Goal: Task Accomplishment & Management: Manage account settings

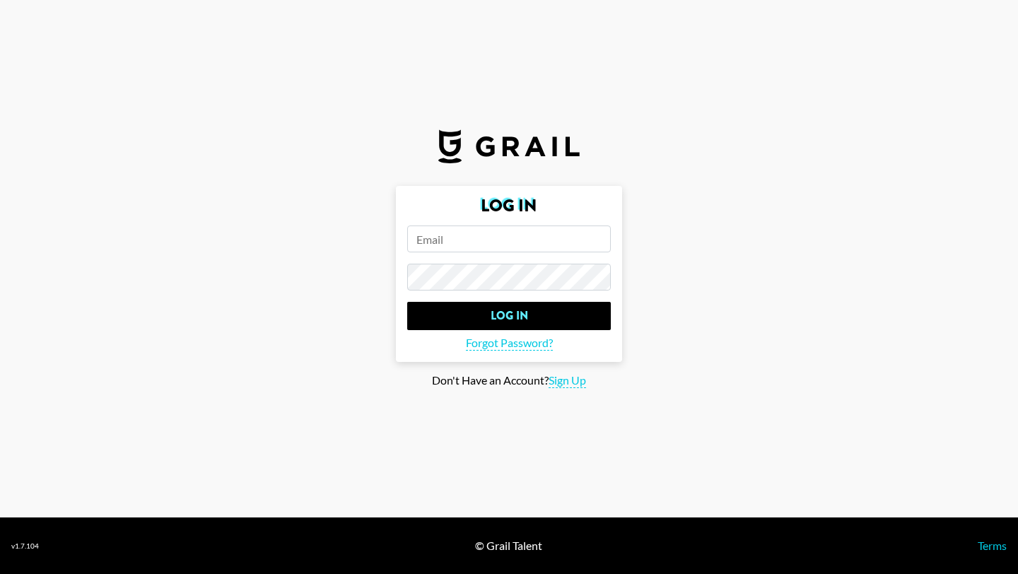
click at [508, 240] on input "email" at bounding box center [509, 239] width 204 height 27
type input "ashna.rabheru@grail-talent.com"
click at [407, 302] on input "Log In" at bounding box center [509, 316] width 204 height 28
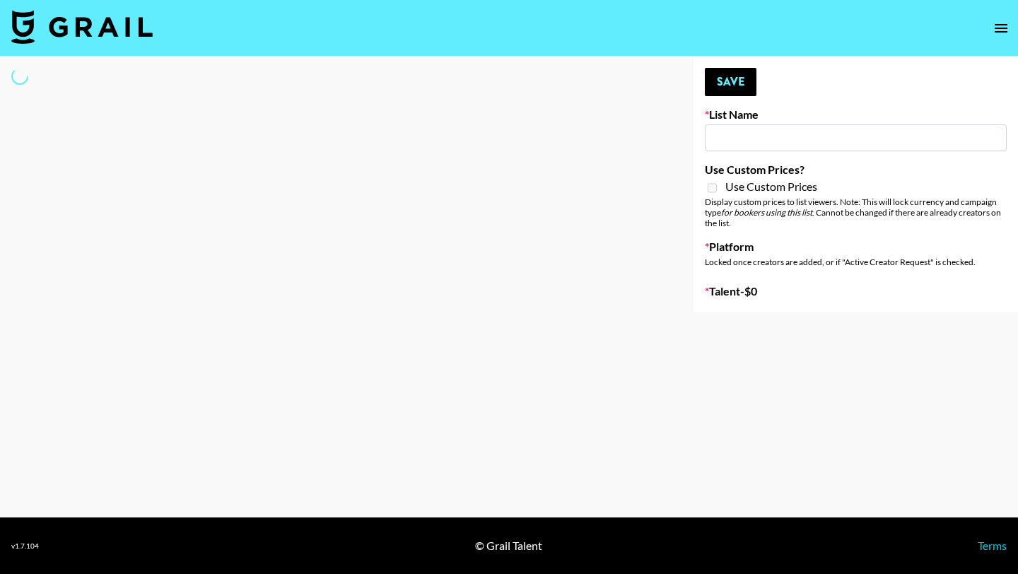
click at [735, 189] on span "Use Custom Prices" at bounding box center [771, 187] width 92 height 14
click at [747, 141] on input at bounding box center [856, 137] width 302 height 27
type input "App Install"
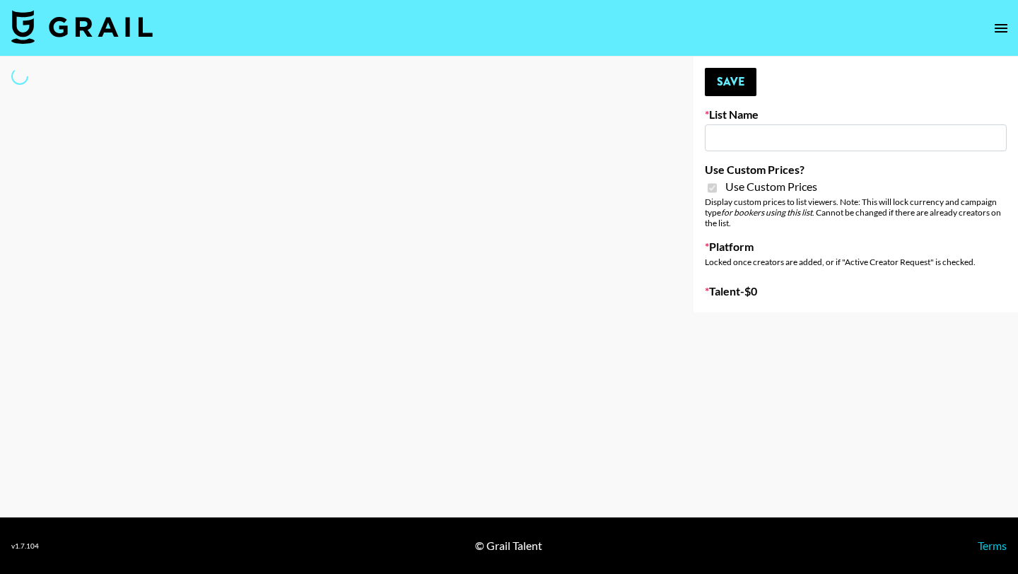
checkbox input "true"
select select "Brand"
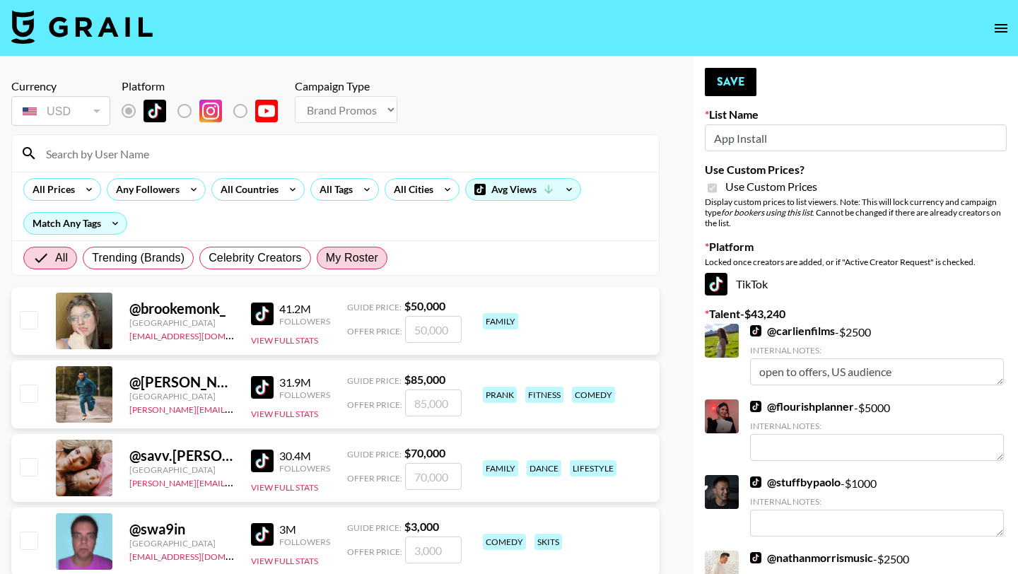
click at [347, 247] on label "My Roster" at bounding box center [352, 258] width 71 height 23
click at [326, 258] on input "My Roster" at bounding box center [326, 258] width 0 height 0
radio input "true"
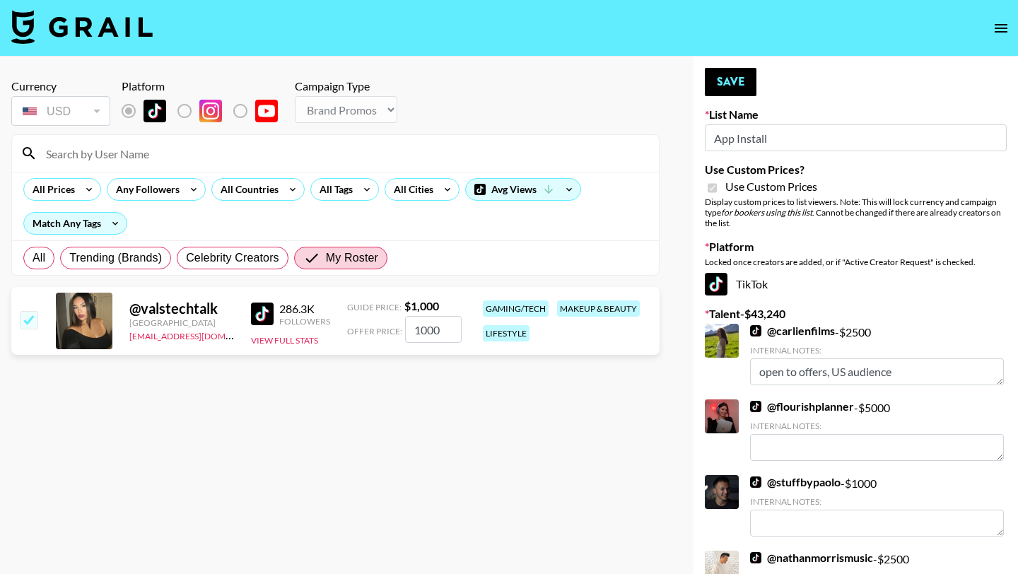
click at [33, 320] on input "checkbox" at bounding box center [28, 319] width 17 height 17
checkbox input "false"
click at [33, 320] on input "checkbox" at bounding box center [28, 319] width 17 height 17
checkbox input "true"
type input "1000"
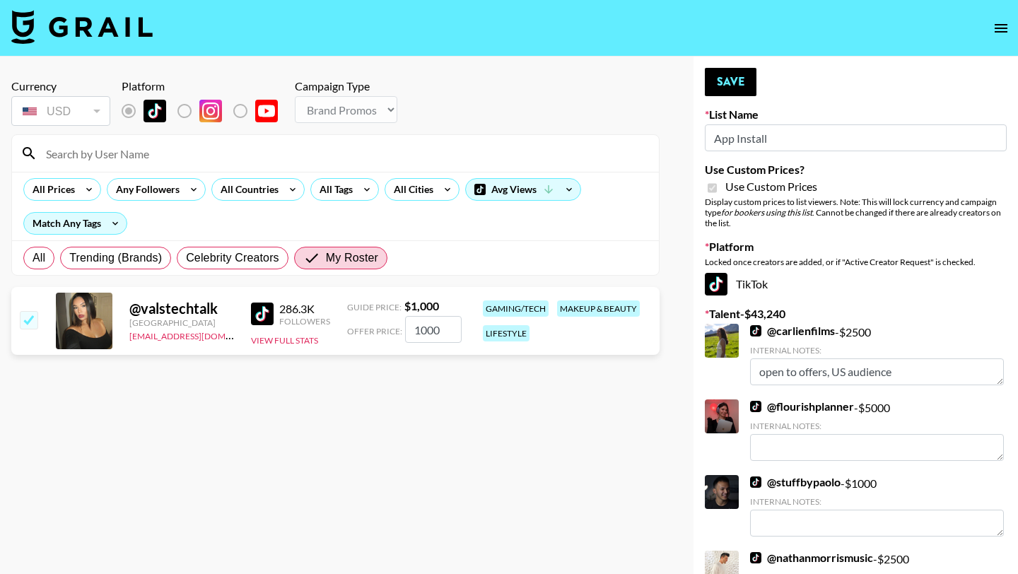
click at [33, 320] on input "checkbox" at bounding box center [28, 319] width 17 height 17
checkbox input "false"
click at [33, 320] on input "checkbox" at bounding box center [28, 319] width 17 height 17
checkbox input "true"
type input "1000"
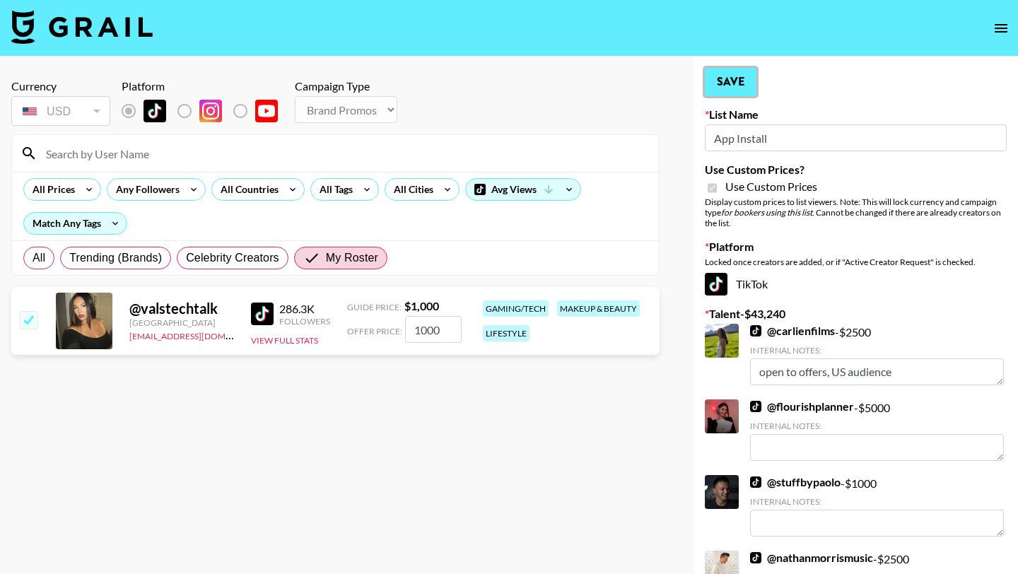
click at [725, 77] on button "Save" at bounding box center [731, 82] width 52 height 28
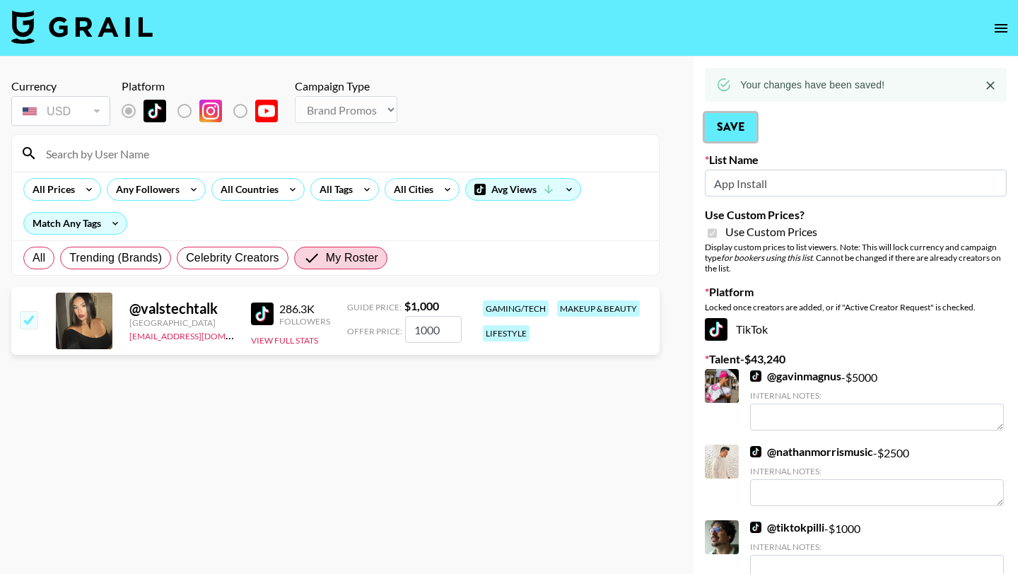
click at [740, 131] on button "Save" at bounding box center [731, 127] width 52 height 28
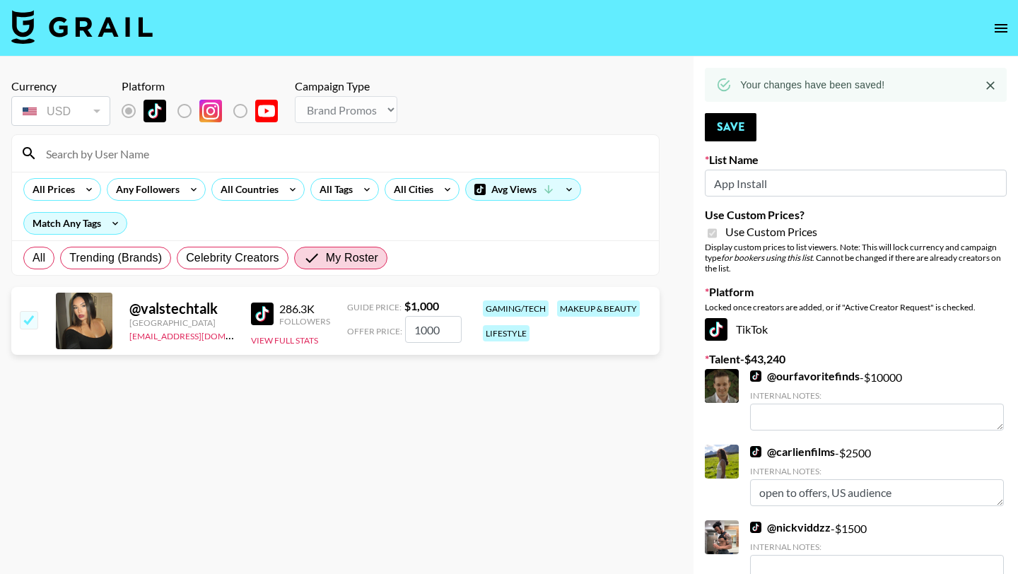
click at [742, 180] on input "App Install" at bounding box center [856, 183] width 302 height 27
click at [813, 185] on input "App Install" at bounding box center [856, 183] width 302 height 27
click at [992, 81] on icon "Close" at bounding box center [990, 85] width 14 height 14
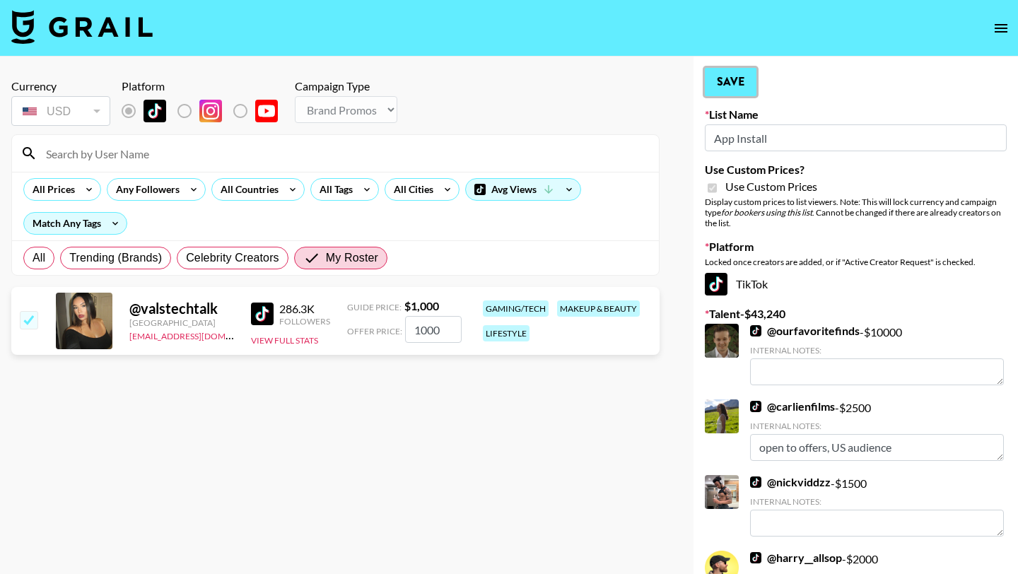
click at [744, 93] on button "Save" at bounding box center [731, 82] width 52 height 28
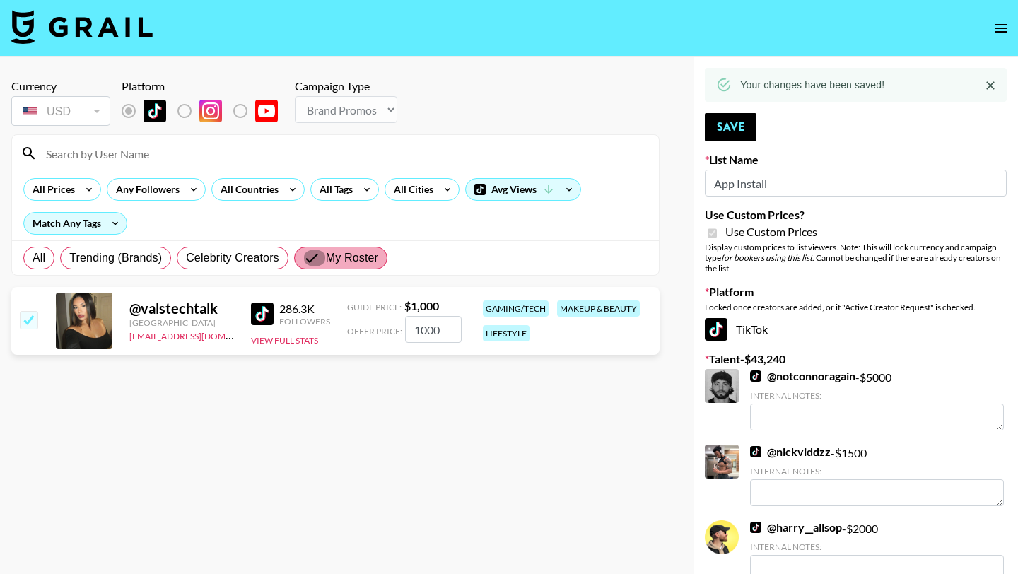
click at [324, 253] on input "My Roster" at bounding box center [314, 258] width 23 height 17
click at [27, 326] on input "checkbox" at bounding box center [28, 319] width 17 height 17
checkbox input "false"
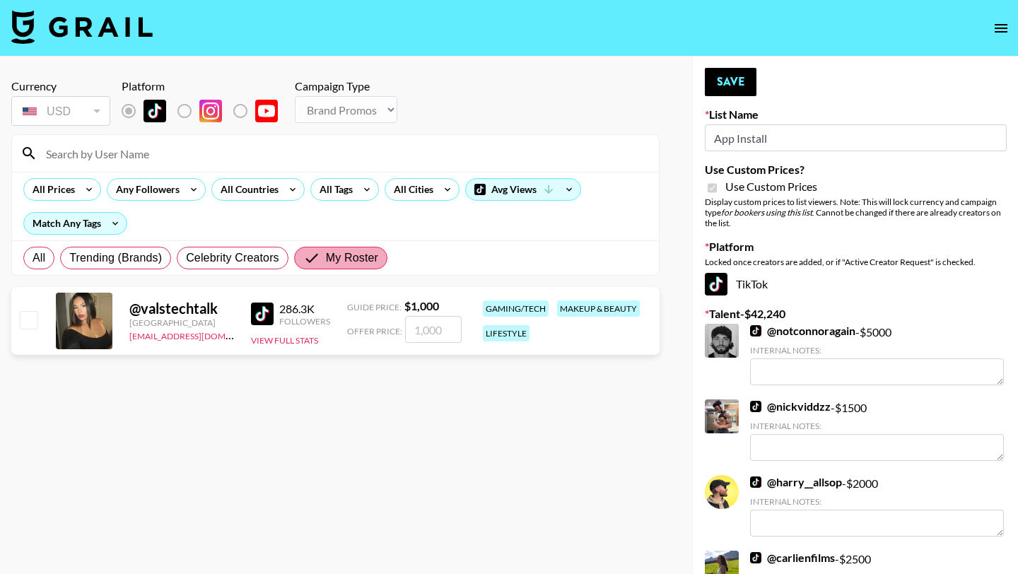
click at [319, 260] on input "My Roster" at bounding box center [314, 258] width 23 height 17
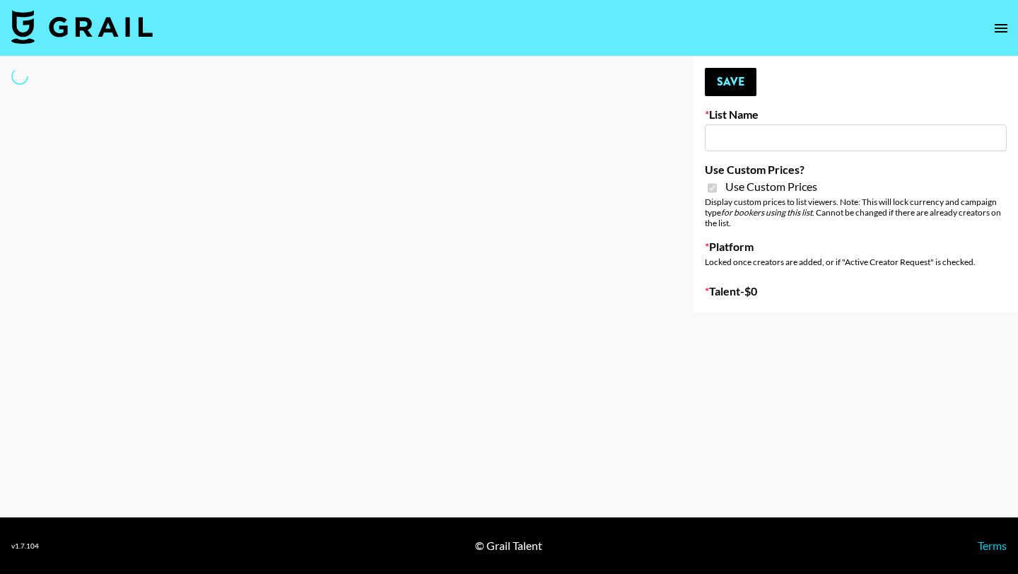
checkbox input "true"
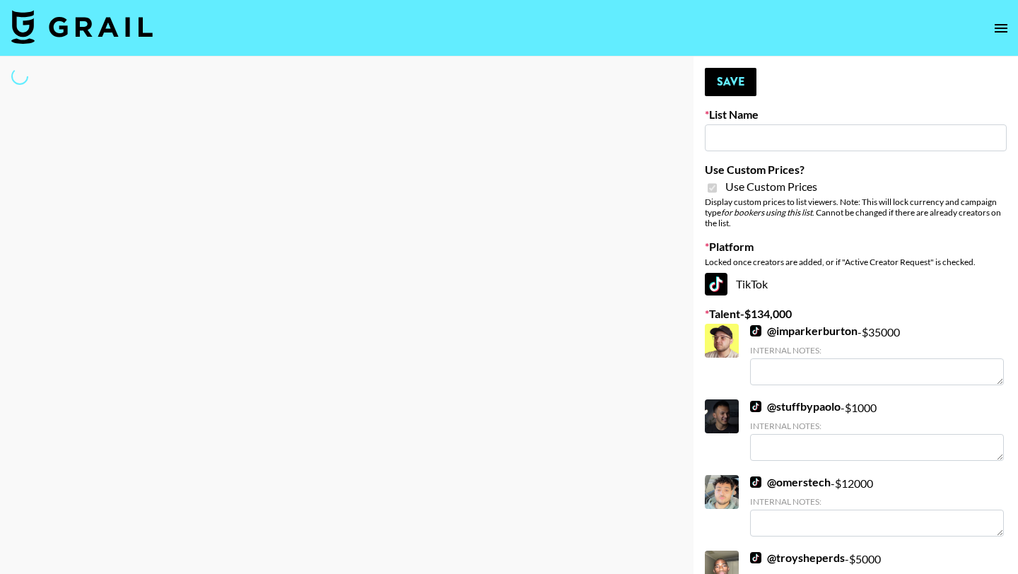
click at [998, 21] on icon "open drawer" at bounding box center [1001, 28] width 17 height 17
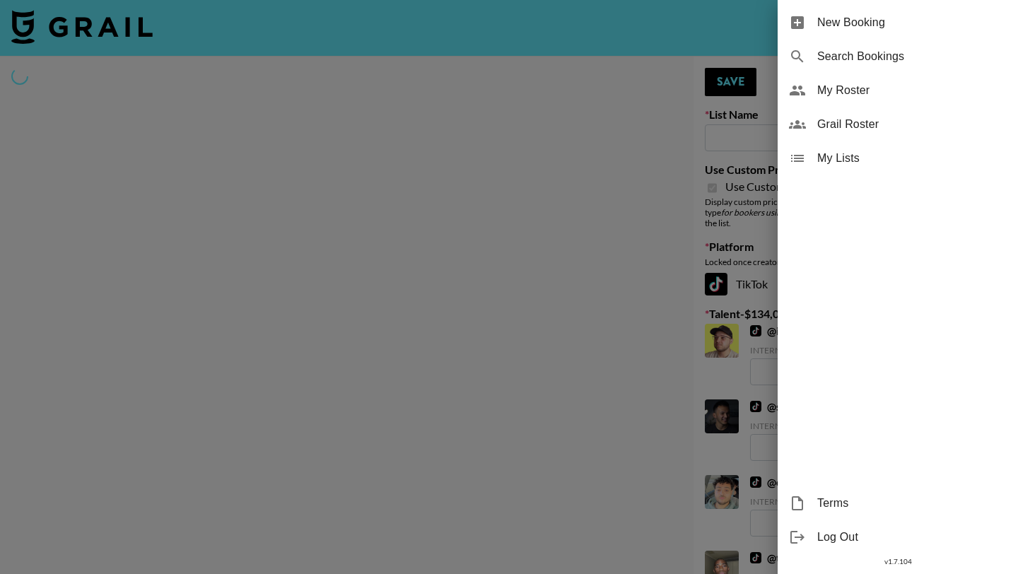
click at [845, 23] on span "New Booking" at bounding box center [911, 22] width 189 height 17
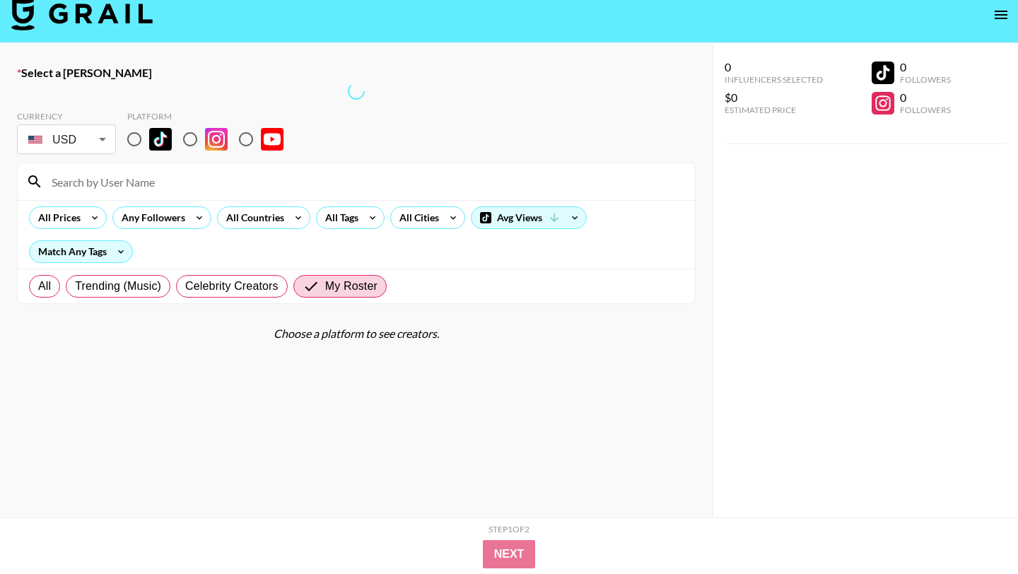
scroll to position [23, 0]
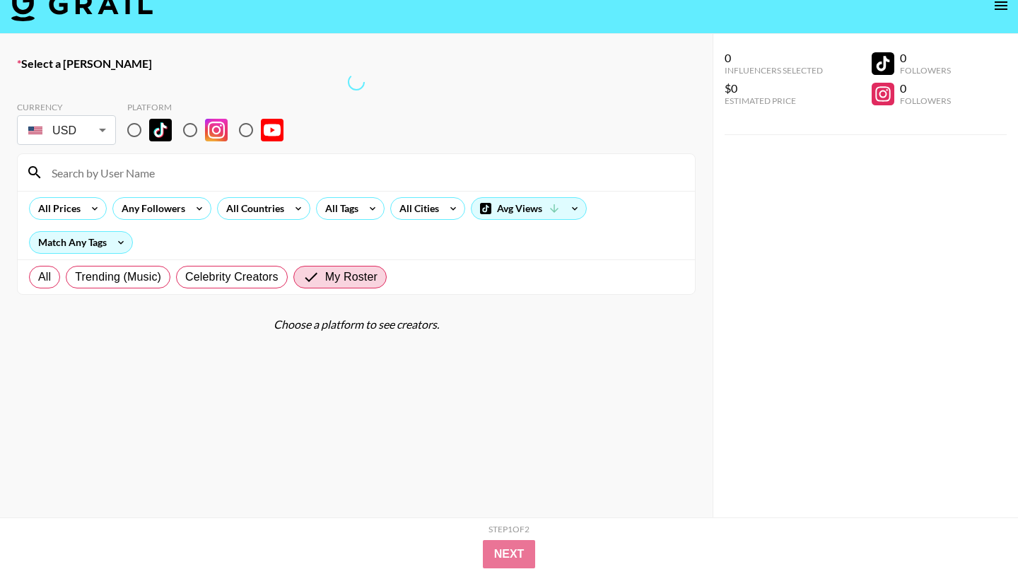
click at [344, 286] on span "My Roster" at bounding box center [351, 277] width 52 height 17
click at [325, 286] on input "My Roster" at bounding box center [314, 277] width 23 height 17
click at [246, 286] on span "Celebrity Creators" at bounding box center [231, 277] width 93 height 17
click at [185, 277] on input "Celebrity Creators" at bounding box center [185, 277] width 0 height 0
radio input "true"
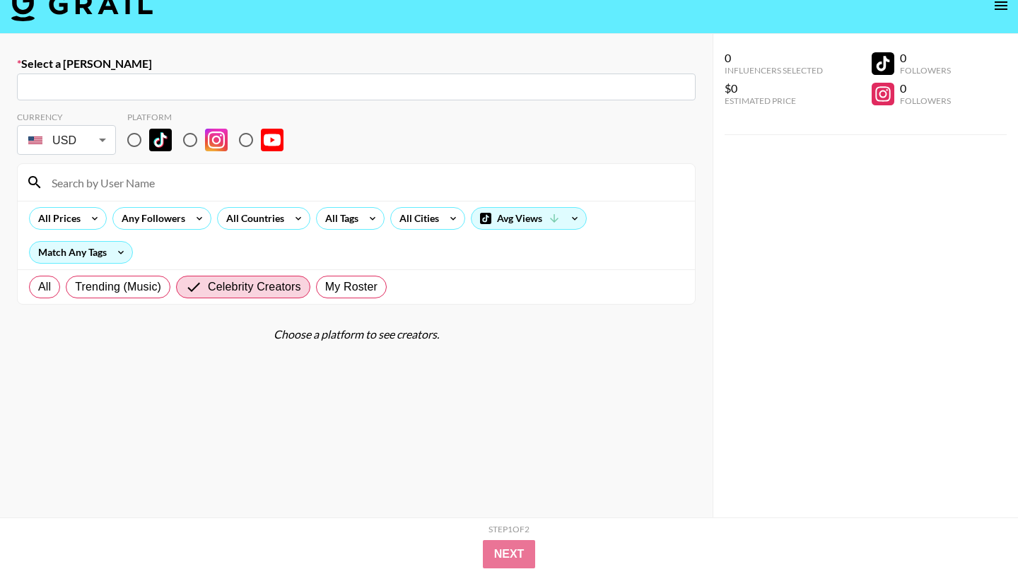
scroll to position [0, 0]
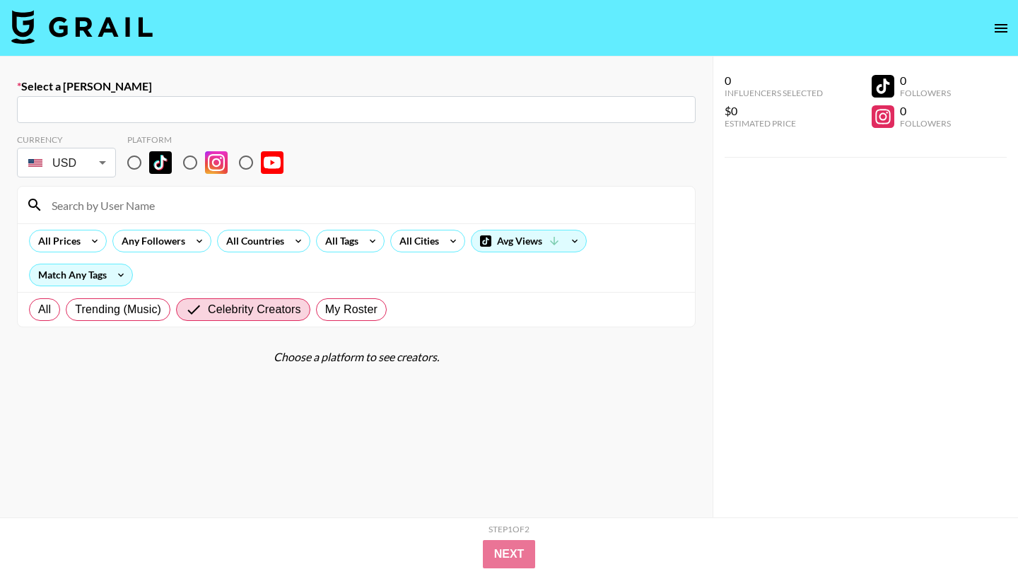
click at [139, 30] on img at bounding box center [81, 27] width 141 height 34
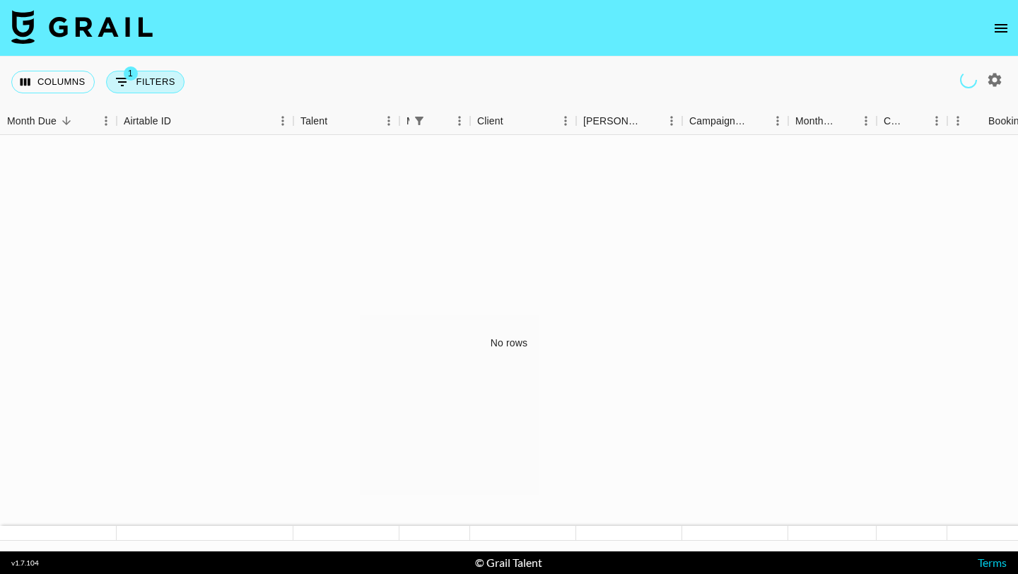
click at [120, 74] on icon "Show filters" at bounding box center [122, 82] width 17 height 17
select select "managerIds"
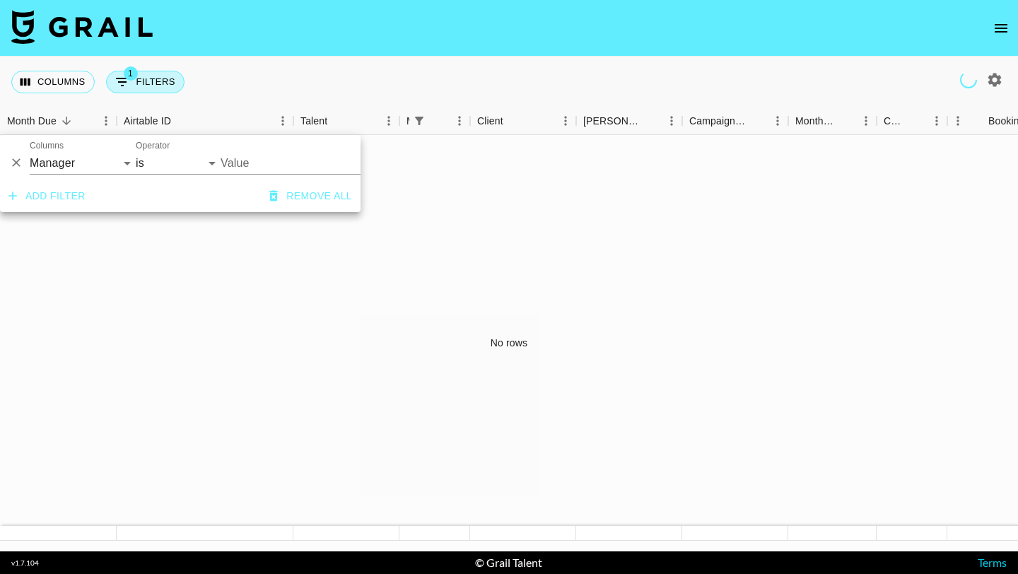
click at [121, 74] on icon "Show filters" at bounding box center [122, 82] width 17 height 17
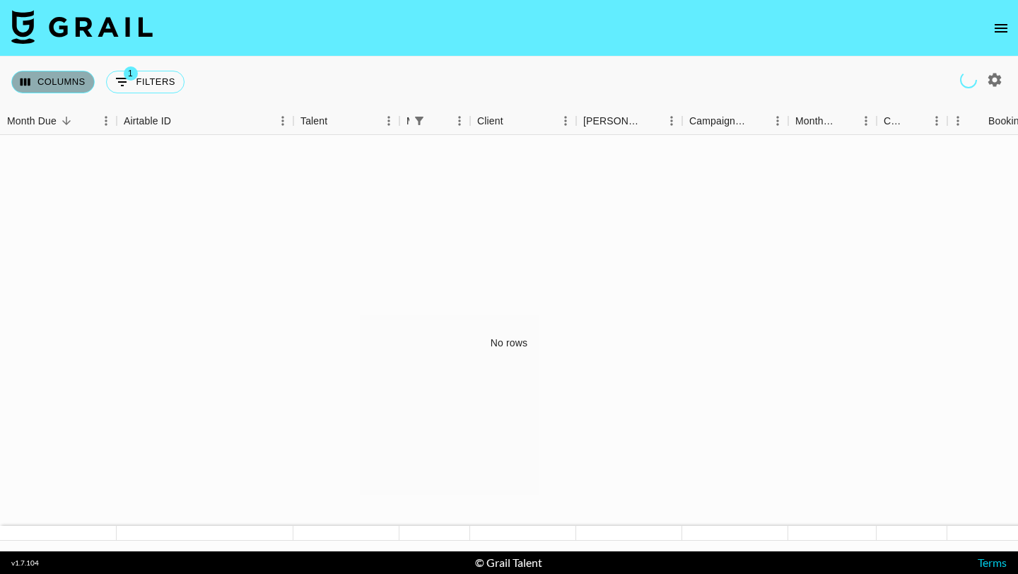
click at [59, 82] on button "Columns" at bounding box center [52, 82] width 83 height 23
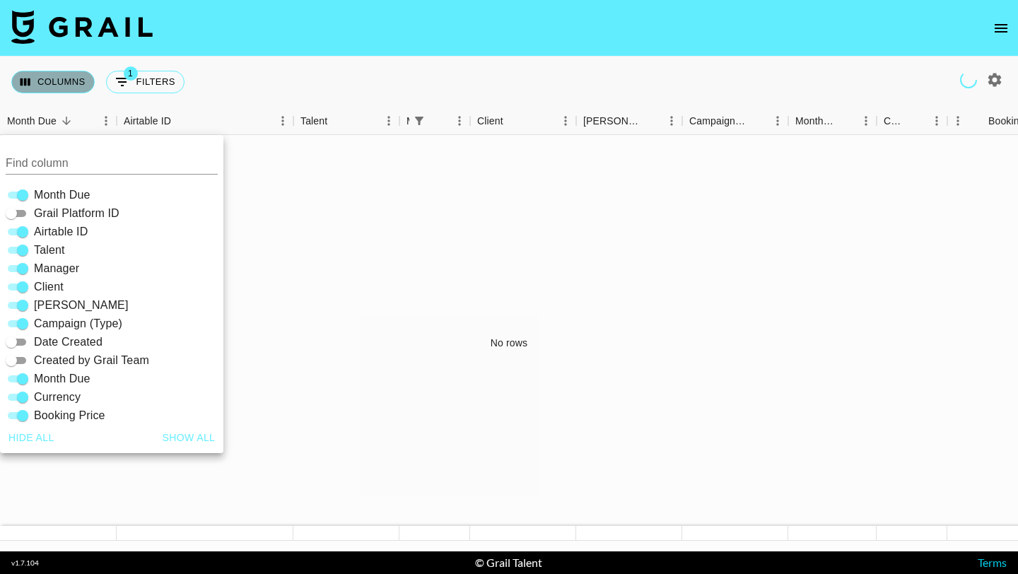
click at [59, 82] on button "Columns" at bounding box center [52, 82] width 83 height 23
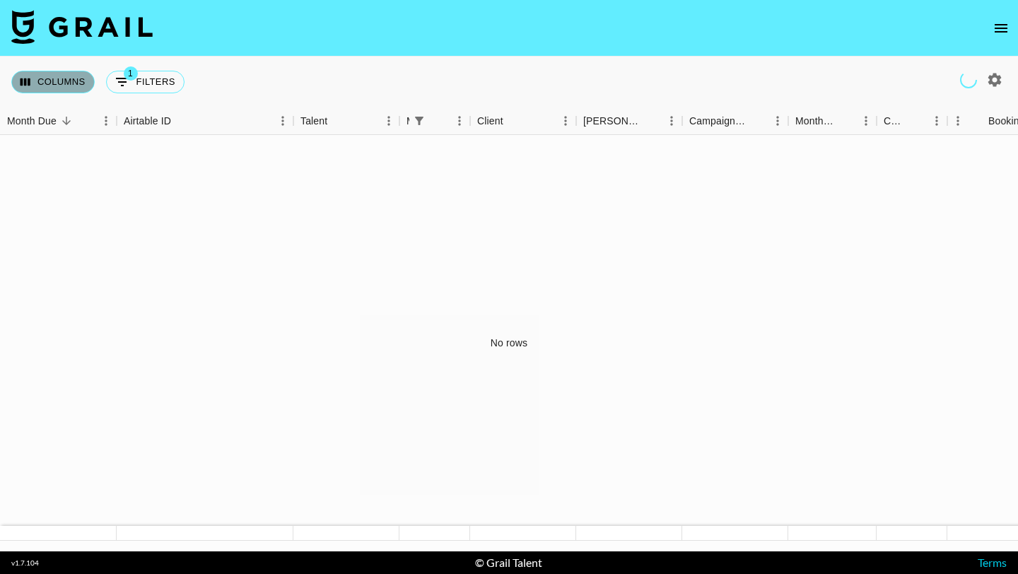
click at [59, 74] on button "Columns" at bounding box center [52, 82] width 83 height 23
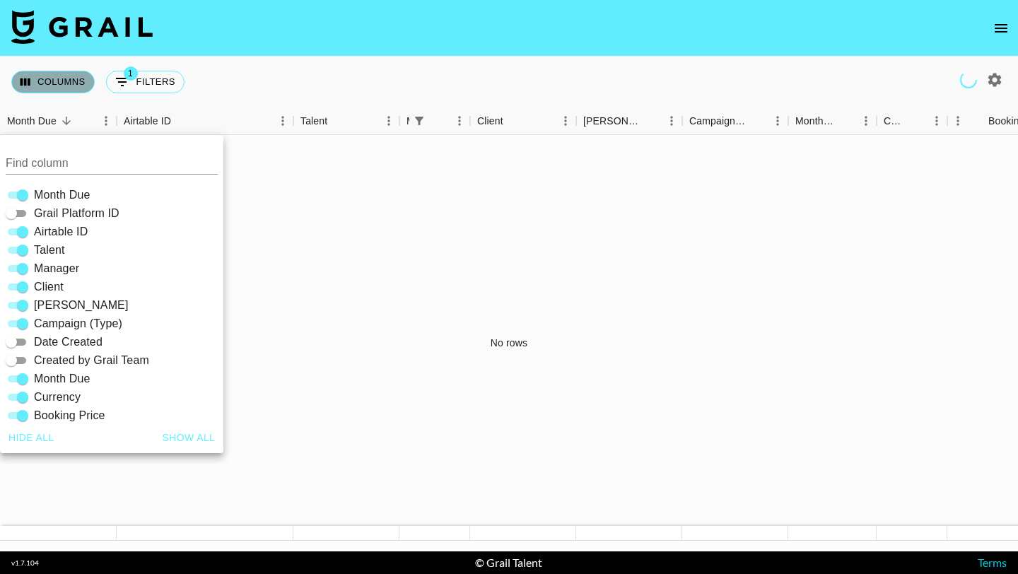
click at [69, 80] on button "Columns" at bounding box center [52, 82] width 83 height 23
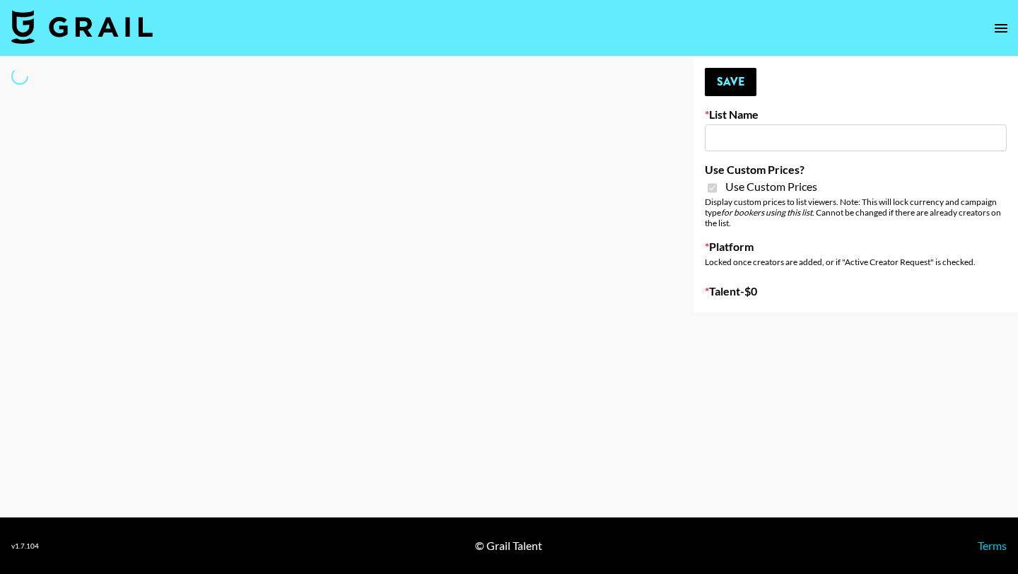
checkbox input "true"
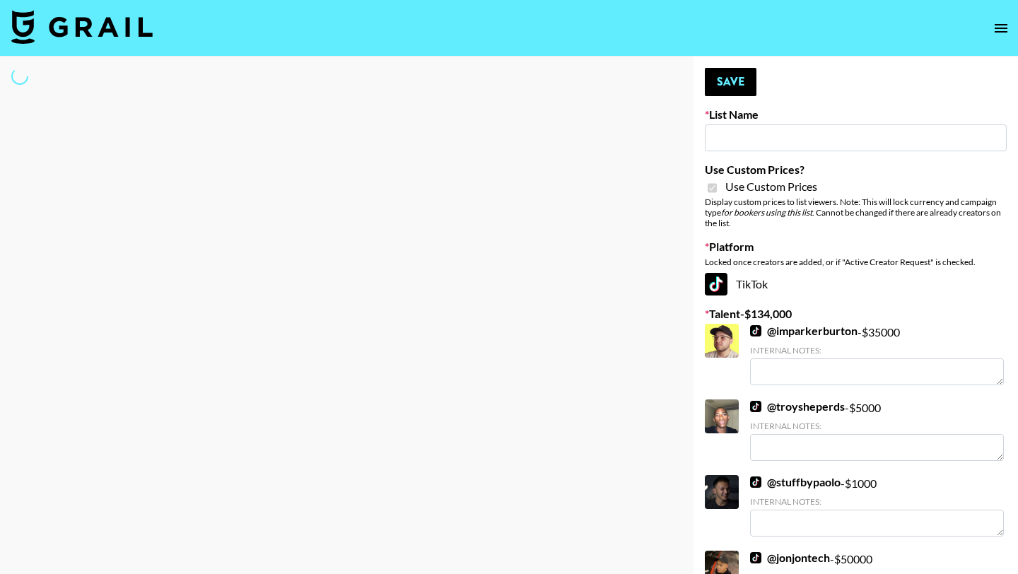
click at [749, 139] on input at bounding box center [856, 137] width 302 height 27
type input "V"
select select "Brand"
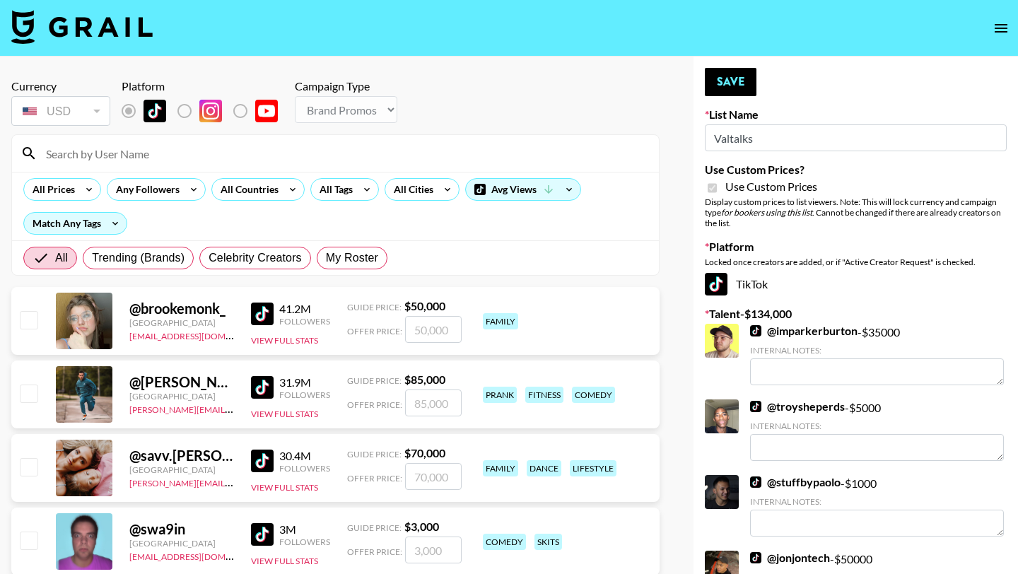
type input "Valtalks"
click at [549, 170] on div at bounding box center [335, 153] width 647 height 37
click at [554, 160] on input at bounding box center [343, 153] width 613 height 23
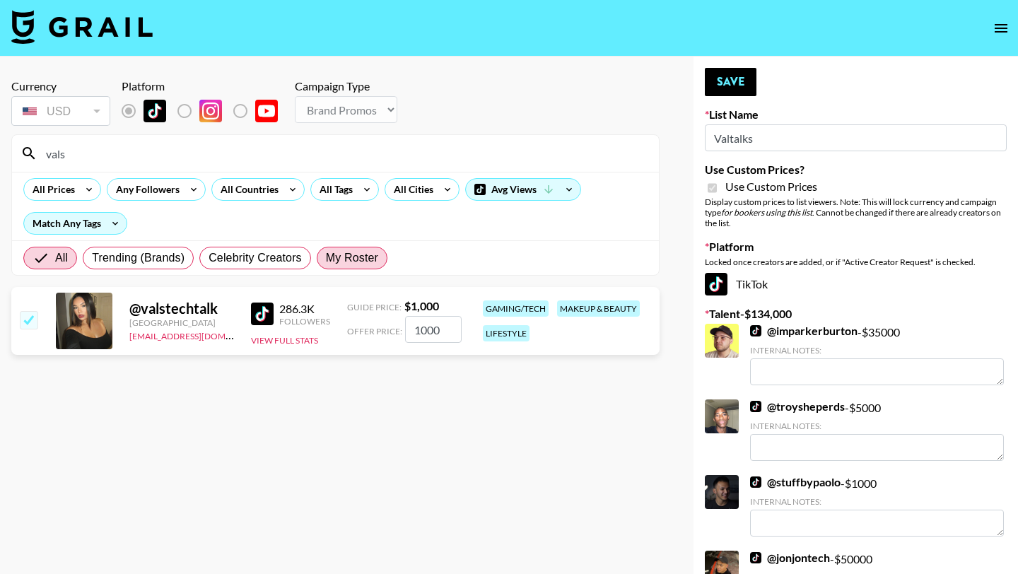
type input "vals"
click at [349, 259] on span "My Roster" at bounding box center [352, 258] width 52 height 17
click at [326, 258] on input "My Roster" at bounding box center [326, 258] width 0 height 0
radio input "true"
click at [30, 264] on label "All" at bounding box center [38, 258] width 31 height 23
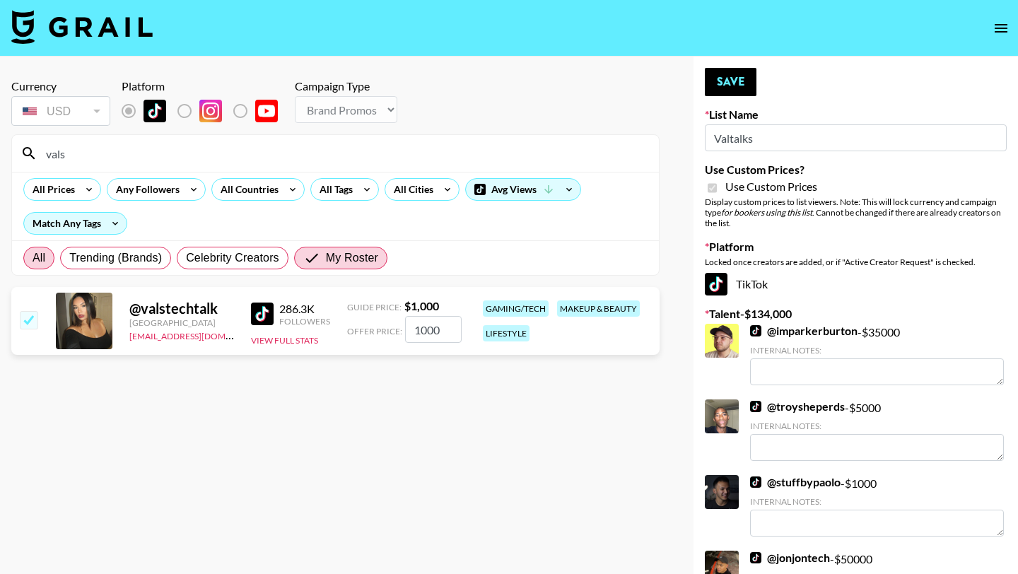
click at [33, 258] on input "All" at bounding box center [33, 258] width 0 height 0
radio input "true"
click at [26, 323] on input "checkbox" at bounding box center [28, 319] width 17 height 17
checkbox input "false"
click at [26, 323] on input "checkbox" at bounding box center [28, 319] width 17 height 17
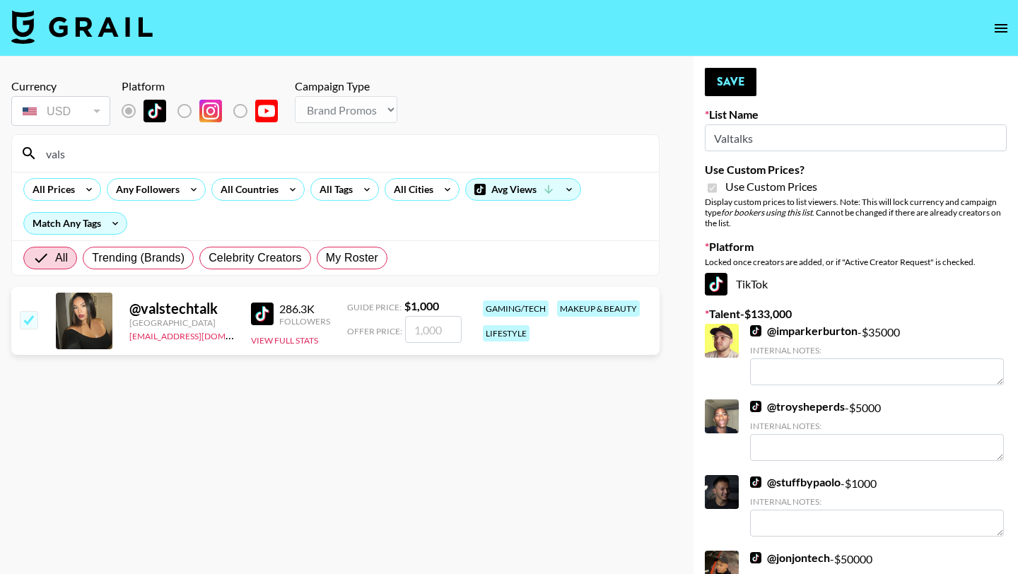
checkbox input "true"
type input "1000"
click at [26, 323] on input "checkbox" at bounding box center [28, 319] width 17 height 17
checkbox input "false"
click at [26, 323] on input "checkbox" at bounding box center [28, 319] width 17 height 17
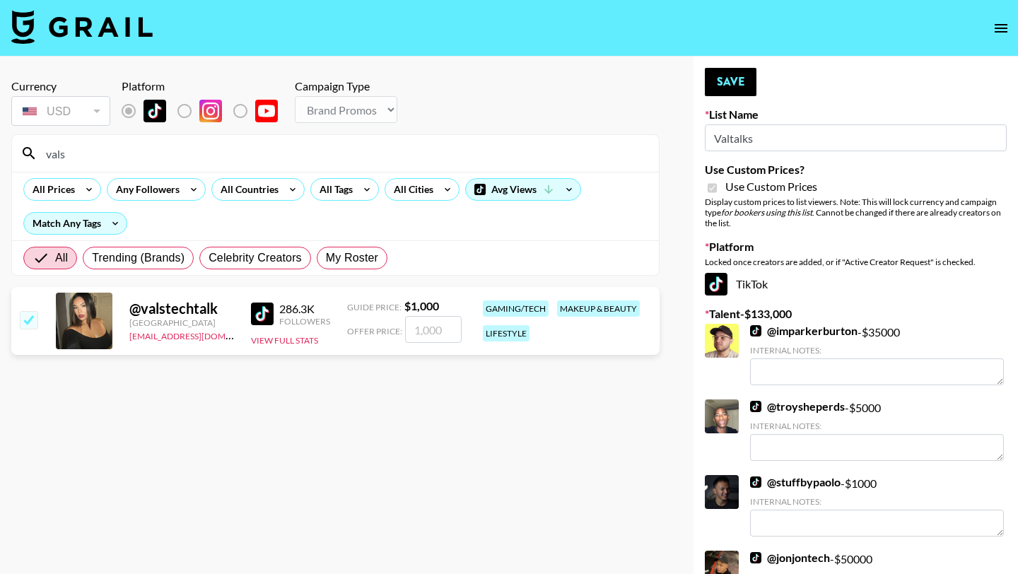
checkbox input "true"
type input "1000"
click at [371, 255] on span "My Roster" at bounding box center [352, 258] width 52 height 17
click at [326, 258] on input "My Roster" at bounding box center [326, 258] width 0 height 0
radio input "true"
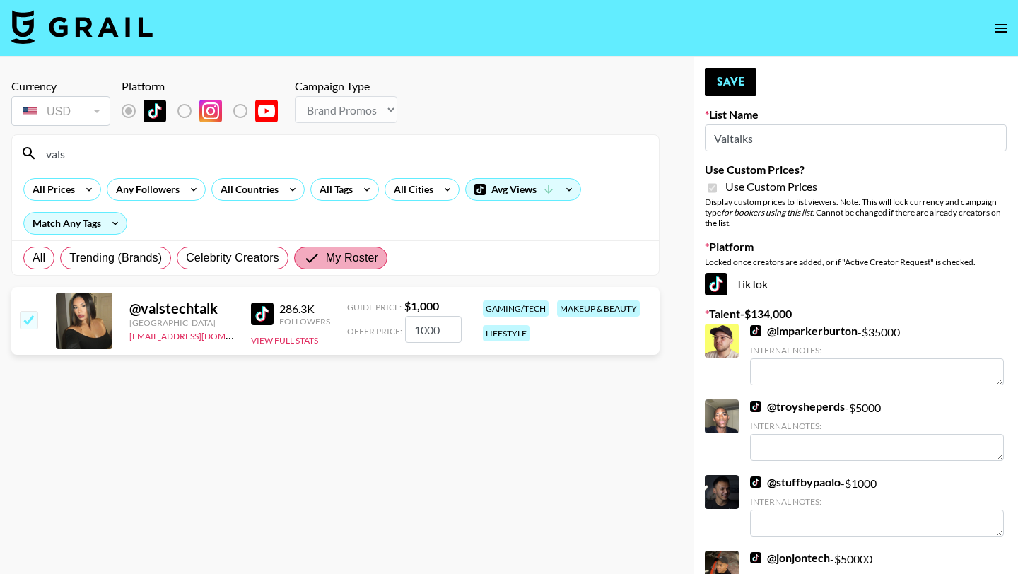
click at [371, 255] on span "My Roster" at bounding box center [352, 258] width 52 height 17
click at [326, 255] on input "My Roster" at bounding box center [314, 258] width 23 height 17
click at [30, 312] on input "checkbox" at bounding box center [28, 319] width 17 height 17
checkbox input "false"
click at [103, 258] on span "Trending (Brands)" at bounding box center [115, 258] width 93 height 17
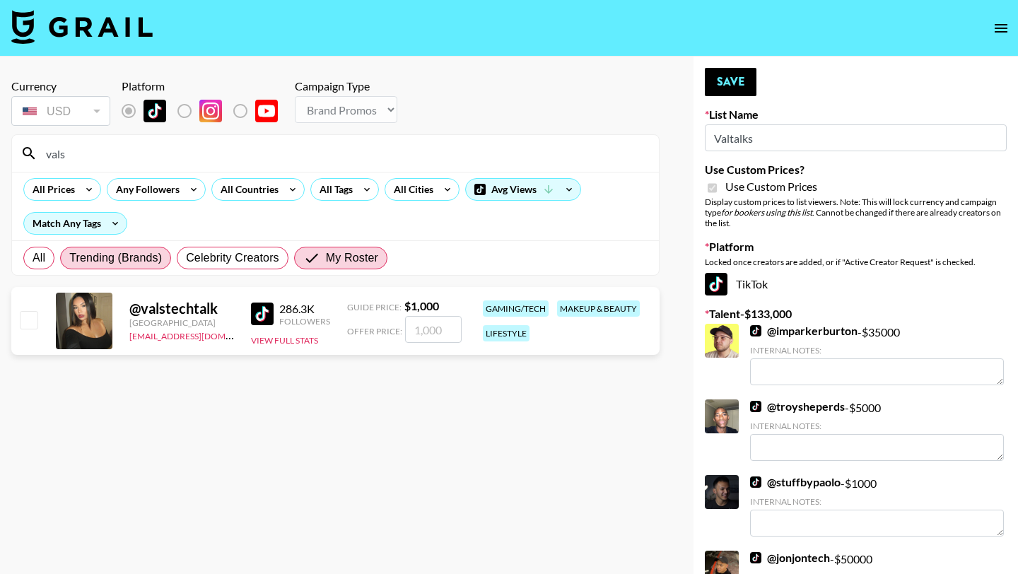
click at [69, 258] on input "Trending (Brands)" at bounding box center [69, 258] width 0 height 0
radio input "true"
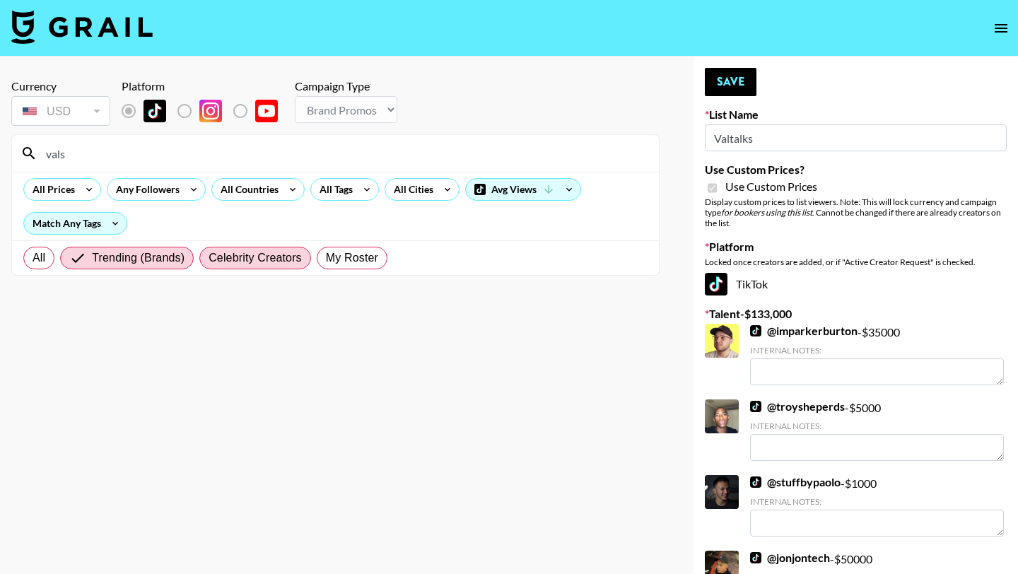
click at [222, 257] on span "Celebrity Creators" at bounding box center [255, 258] width 93 height 17
click at [209, 258] on input "Celebrity Creators" at bounding box center [209, 258] width 0 height 0
radio input "true"
click at [348, 254] on span "My Roster" at bounding box center [352, 258] width 52 height 17
click at [326, 258] on input "My Roster" at bounding box center [326, 258] width 0 height 0
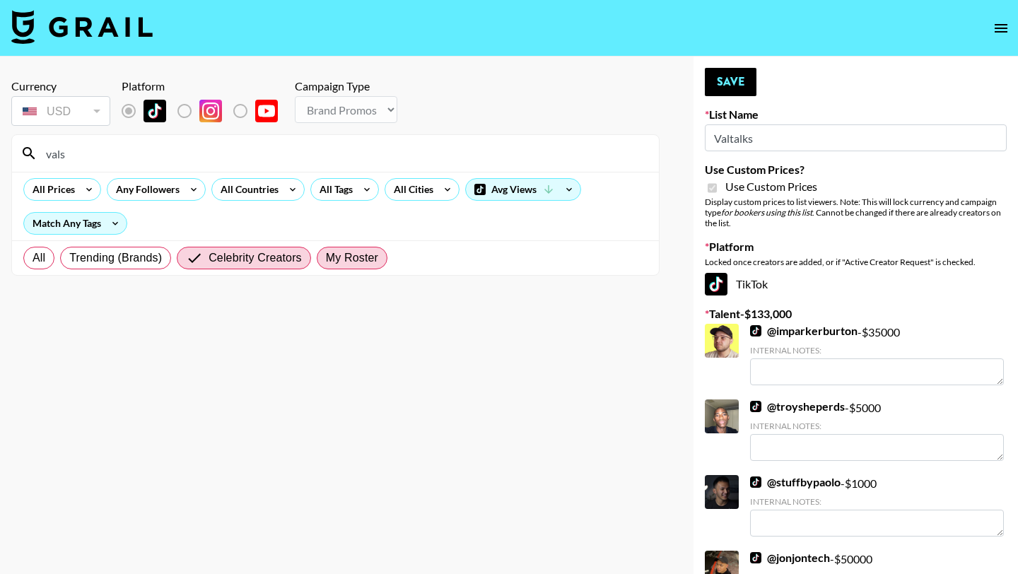
radio input "true"
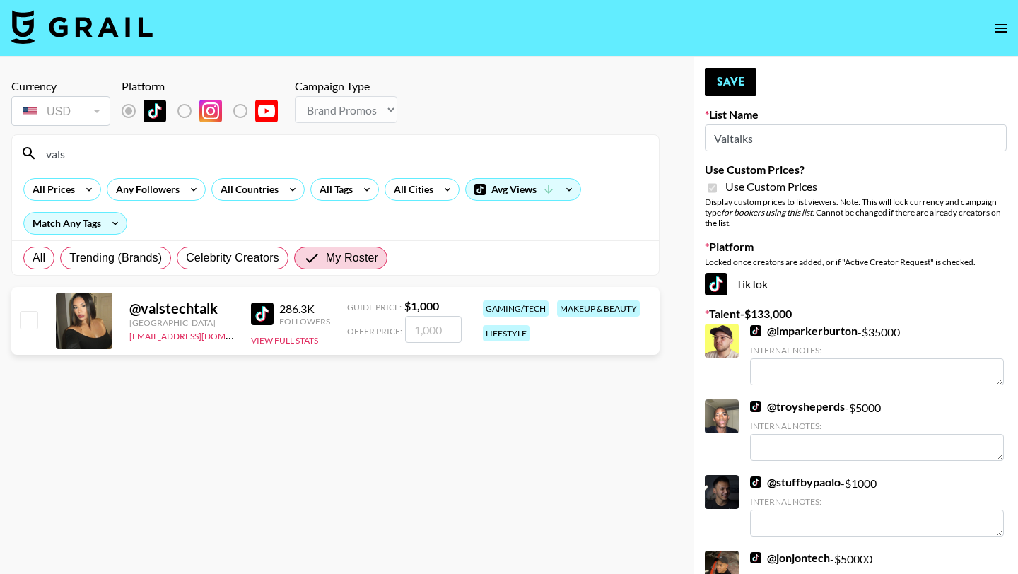
click at [30, 322] on input "checkbox" at bounding box center [28, 319] width 17 height 17
checkbox input "true"
type input "1000"
click at [180, 335] on link "[EMAIL_ADDRESS][DOMAIN_NAME]" at bounding box center [200, 334] width 142 height 13
click at [47, 259] on label "All" at bounding box center [38, 258] width 31 height 23
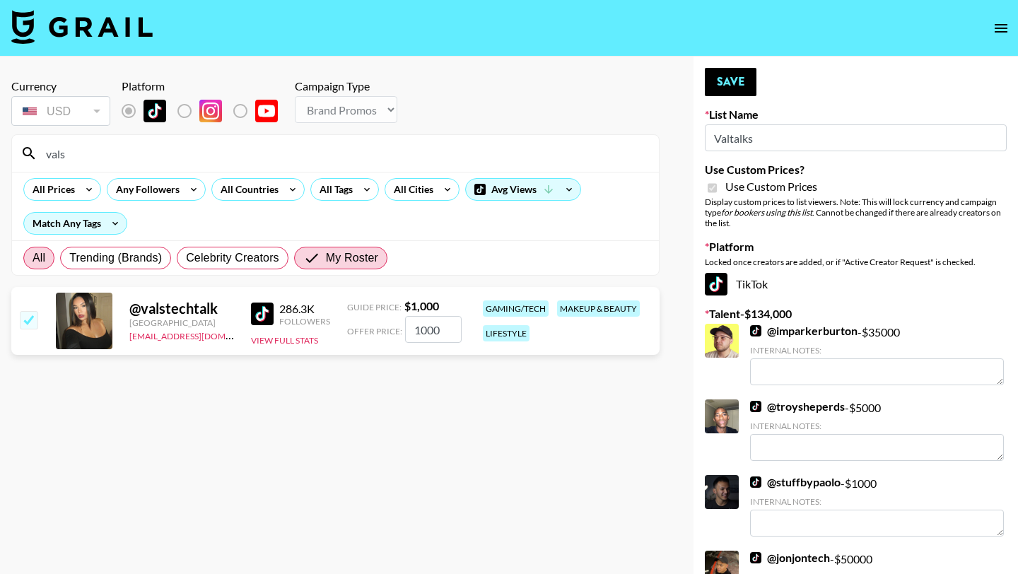
click at [33, 258] on input "All" at bounding box center [33, 258] width 0 height 0
radio input "true"
click at [33, 327] on input "checkbox" at bounding box center [28, 319] width 17 height 17
checkbox input "false"
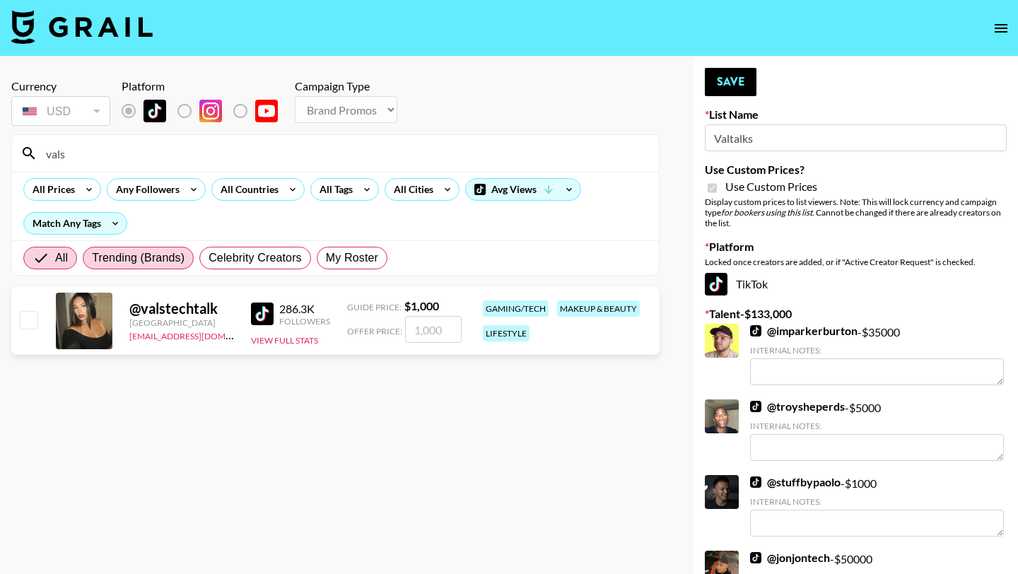
click at [153, 255] on span "Trending (Brands)" at bounding box center [138, 258] width 93 height 17
click at [92, 258] on input "Trending (Brands)" at bounding box center [92, 258] width 0 height 0
radio input "true"
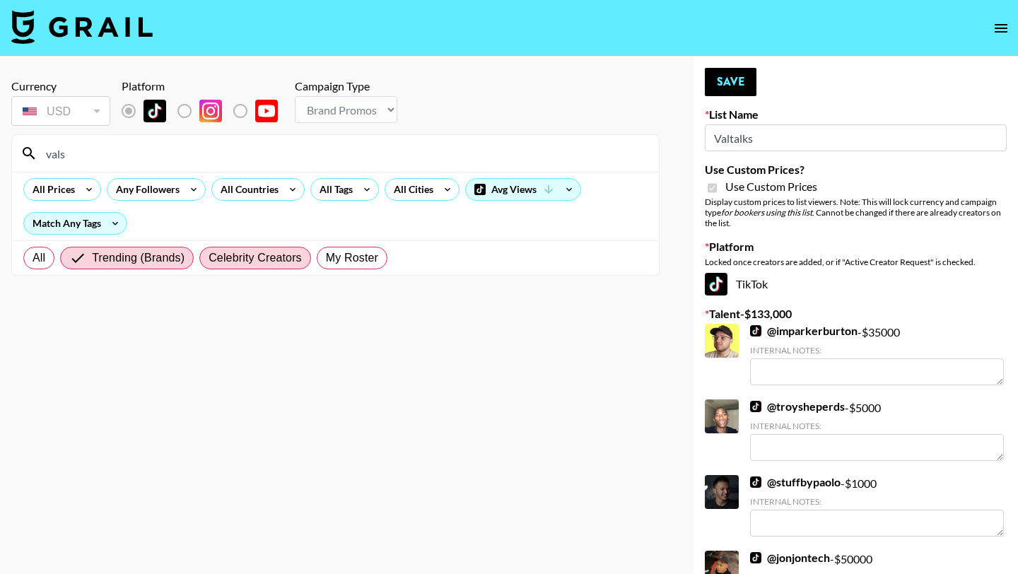
click at [256, 257] on span "Celebrity Creators" at bounding box center [255, 258] width 93 height 17
click at [209, 258] on input "Celebrity Creators" at bounding box center [209, 258] width 0 height 0
radio input "true"
click at [329, 254] on span "My Roster" at bounding box center [352, 258] width 52 height 17
click at [326, 258] on input "My Roster" at bounding box center [326, 258] width 0 height 0
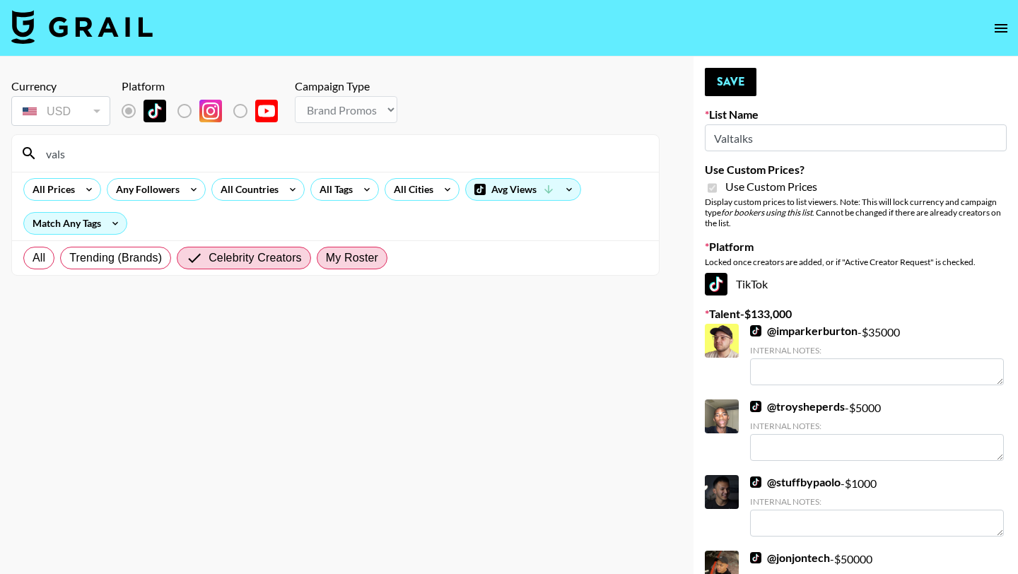
radio input "true"
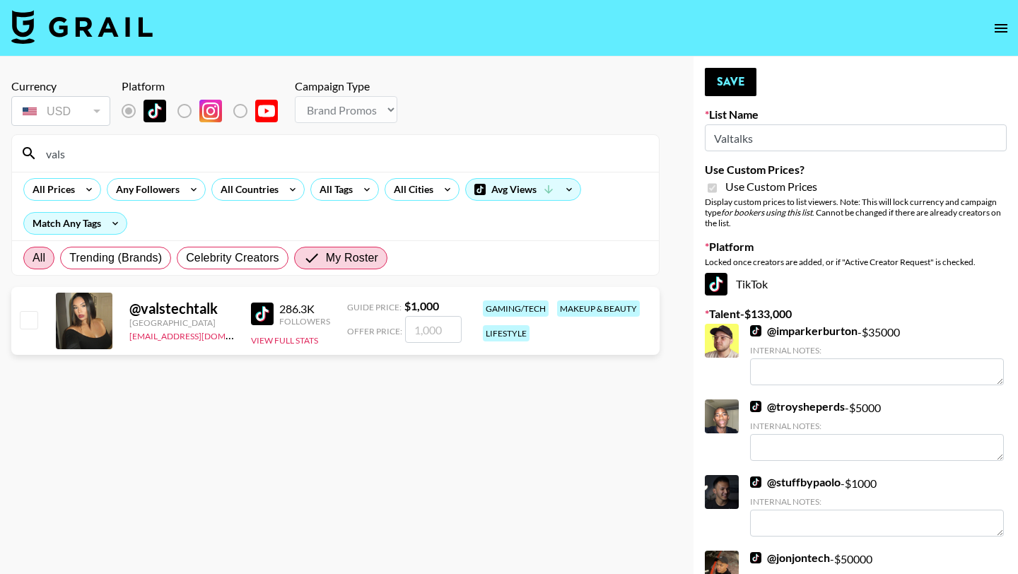
click at [41, 259] on span "All" at bounding box center [39, 258] width 13 height 17
click at [33, 258] on input "All" at bounding box center [33, 258] width 0 height 0
radio input "true"
click at [80, 192] on icon at bounding box center [89, 189] width 23 height 21
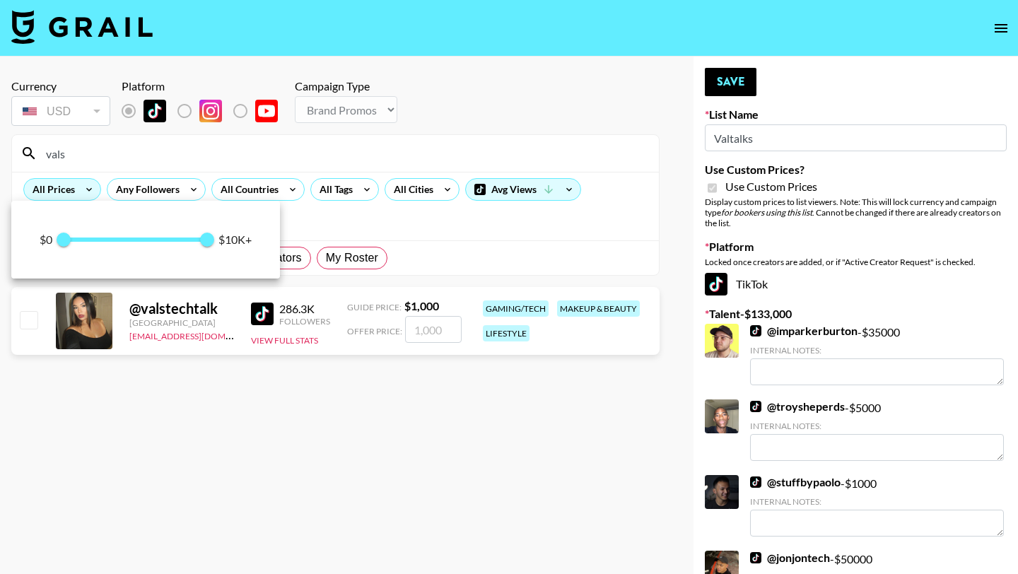
click at [80, 192] on div at bounding box center [509, 287] width 1018 height 574
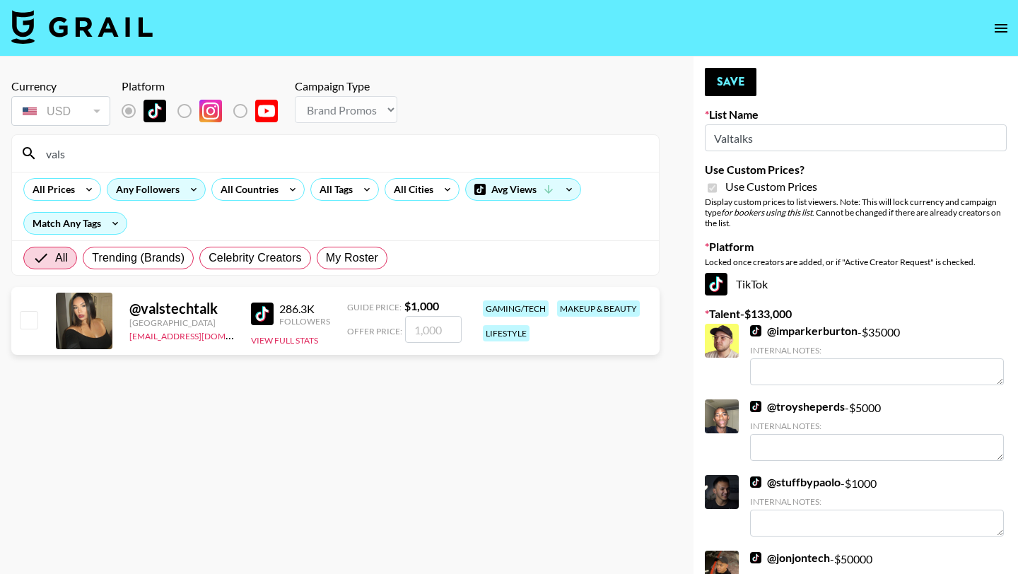
click at [170, 189] on div "Any Followers" at bounding box center [144, 189] width 75 height 21
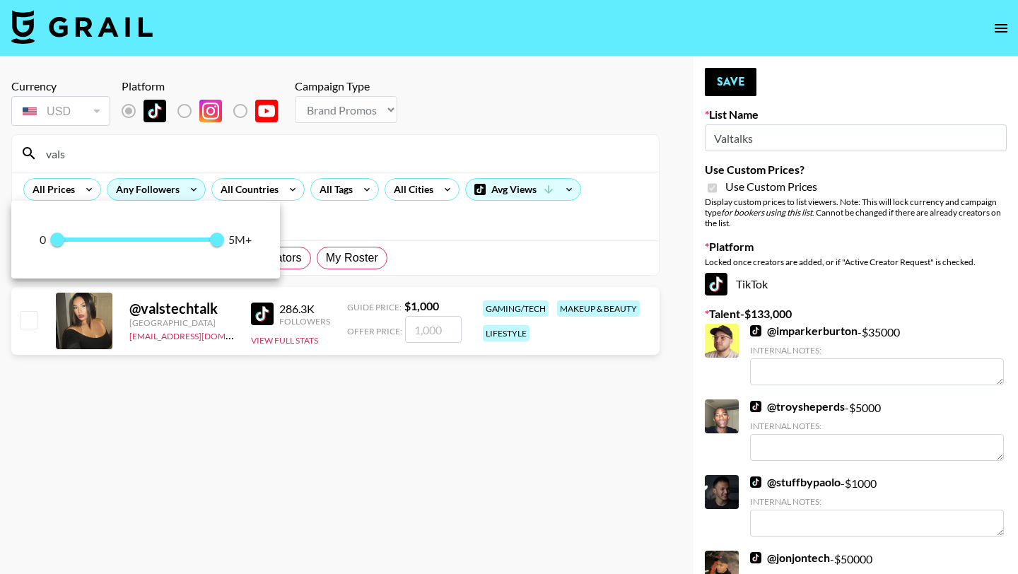
click at [170, 189] on div at bounding box center [509, 287] width 1018 height 574
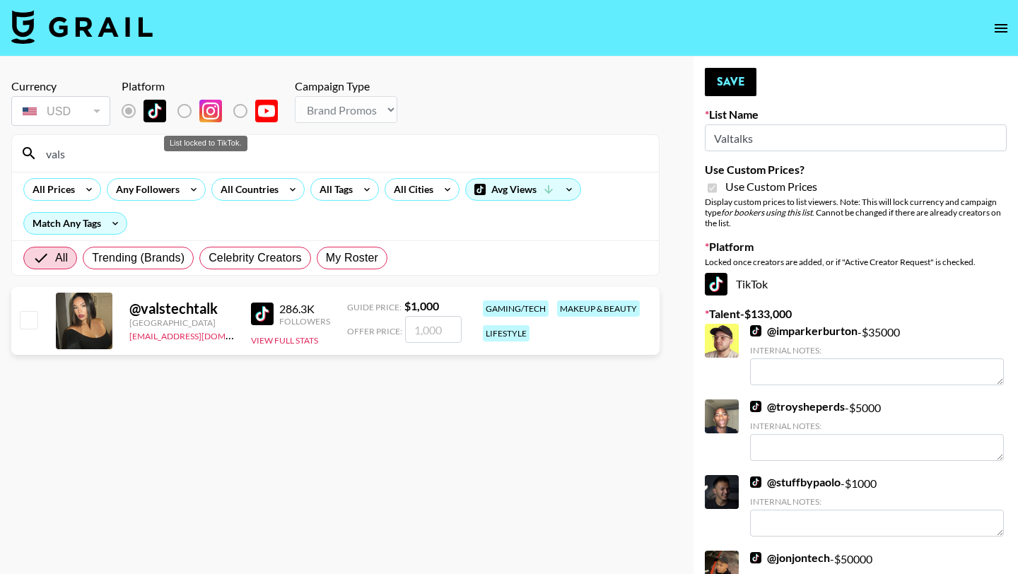
click at [185, 111] on label "List locked to TikTok." at bounding box center [196, 111] width 52 height 30
click at [247, 119] on label "List locked to TikTok." at bounding box center [252, 111] width 52 height 30
click at [35, 318] on input "checkbox" at bounding box center [28, 319] width 17 height 17
checkbox input "true"
type input "1000"
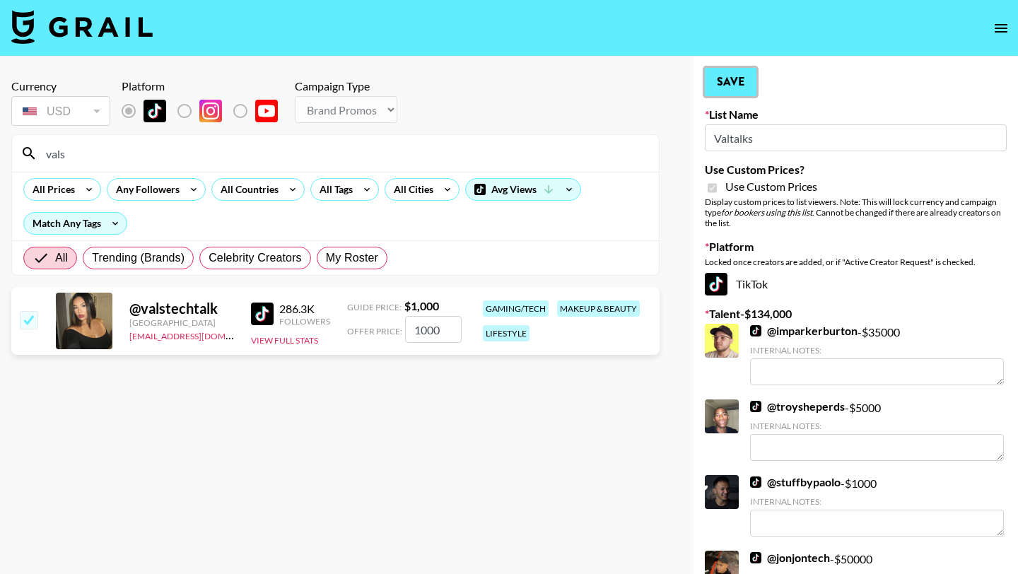
click at [752, 83] on button "Save" at bounding box center [731, 82] width 52 height 28
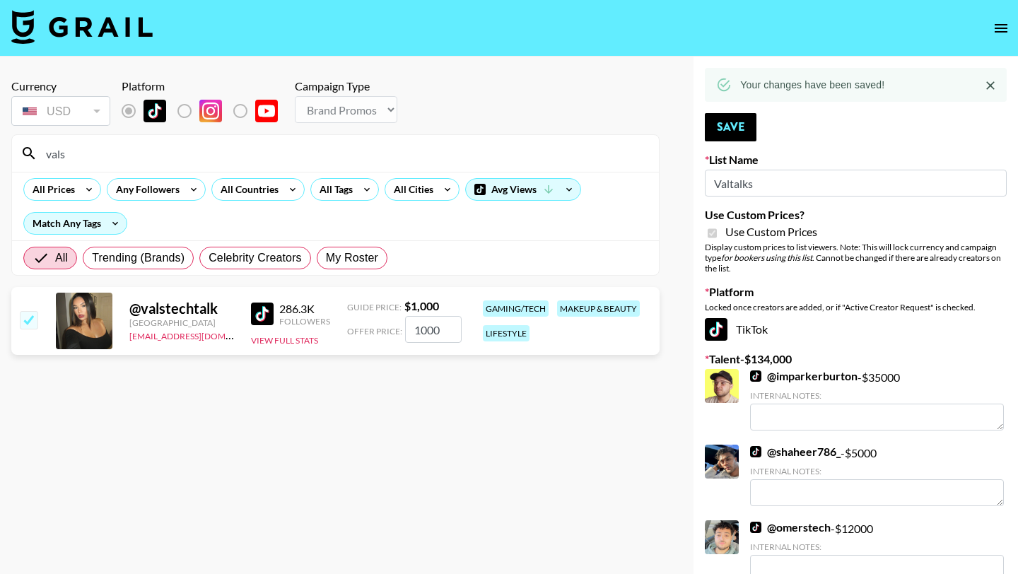
click at [999, 29] on icon "open drawer" at bounding box center [1001, 28] width 17 height 17
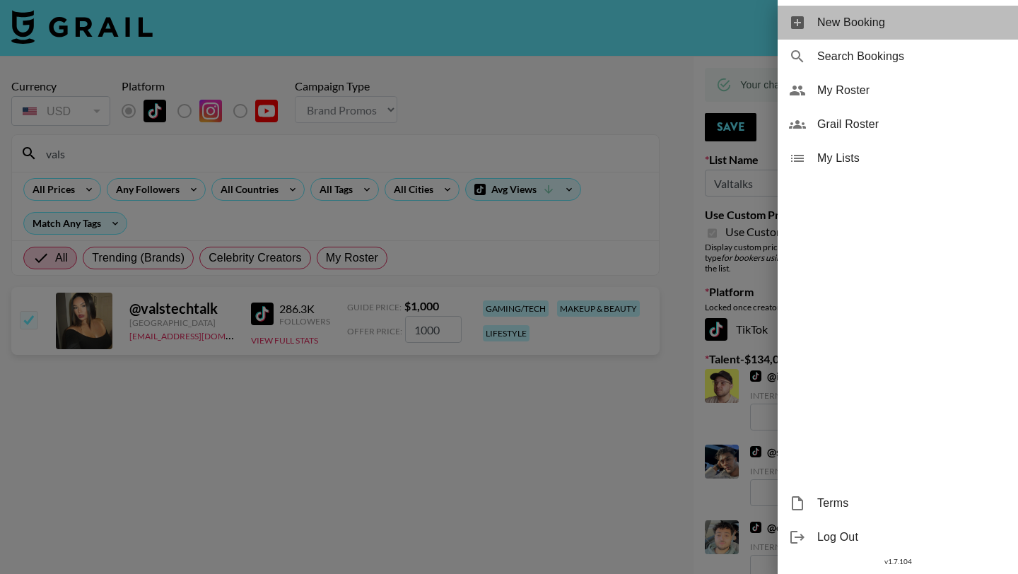
click at [841, 20] on span "New Booking" at bounding box center [911, 22] width 189 height 17
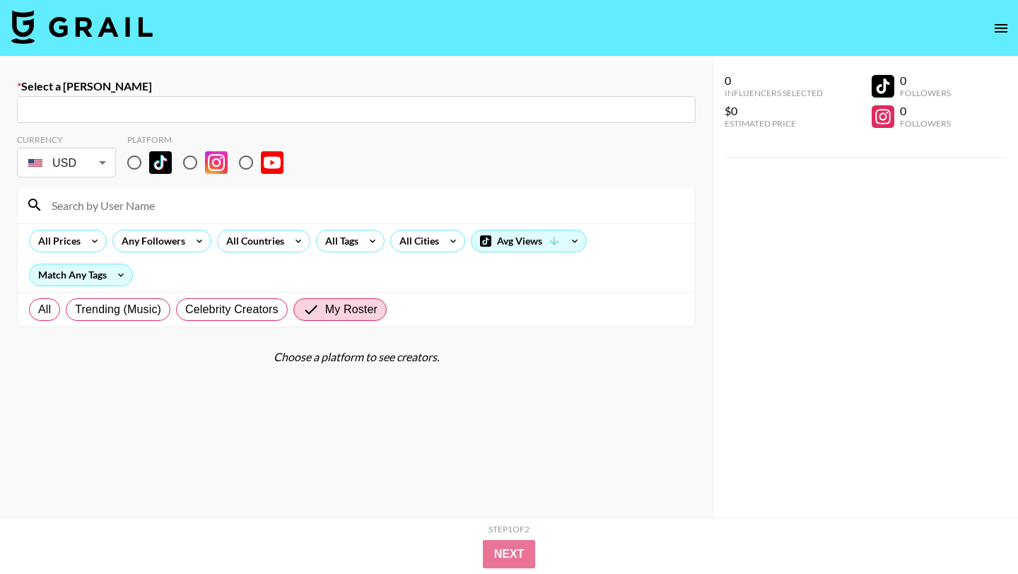
click at [132, 170] on input "radio" at bounding box center [134, 163] width 30 height 30
radio input "true"
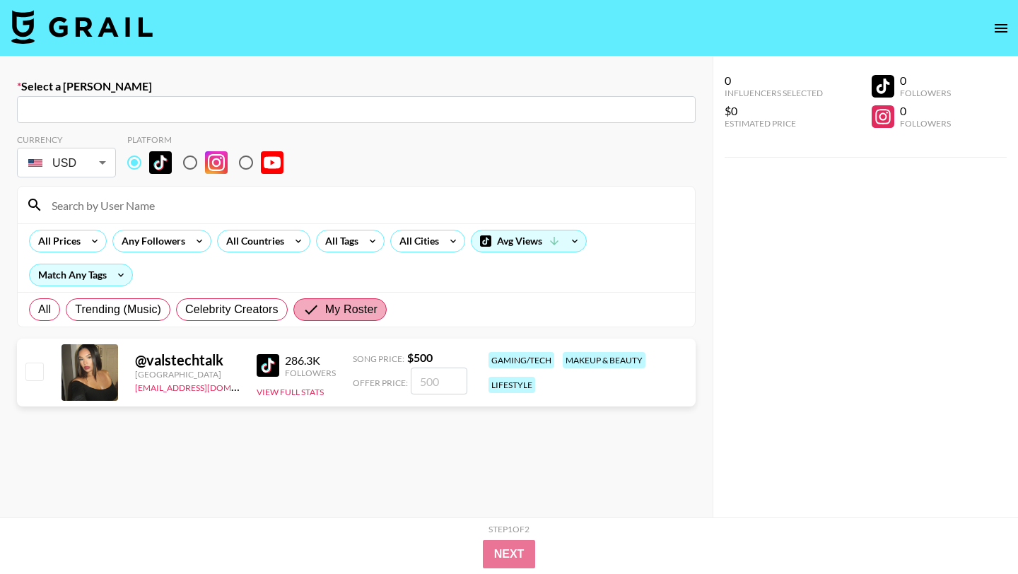
click at [328, 316] on span "My Roster" at bounding box center [351, 309] width 52 height 17
click at [325, 316] on input "My Roster" at bounding box center [314, 309] width 23 height 17
click at [300, 392] on button "View Full Stats" at bounding box center [290, 392] width 67 height 11
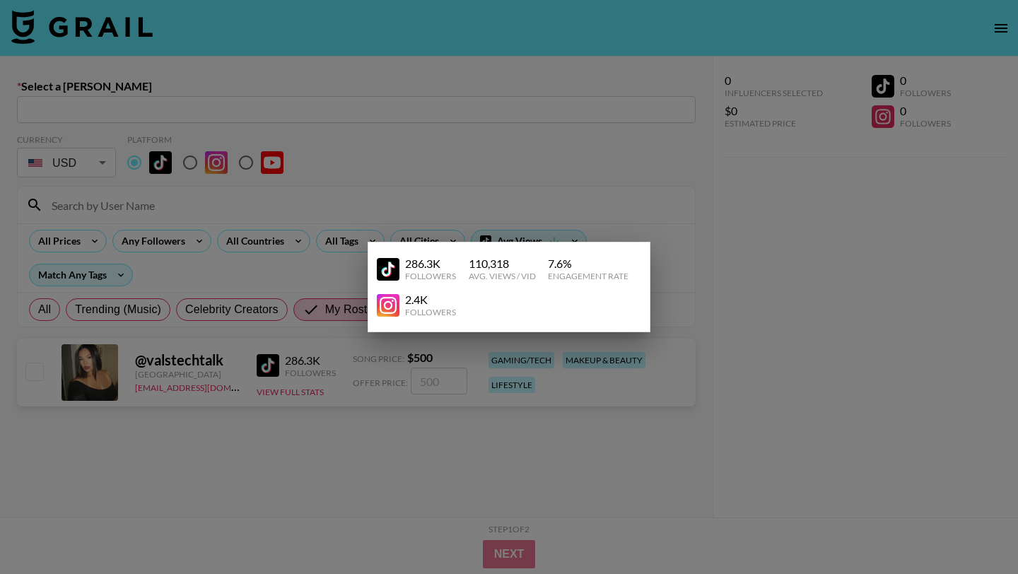
click at [320, 163] on div at bounding box center [509, 287] width 1018 height 574
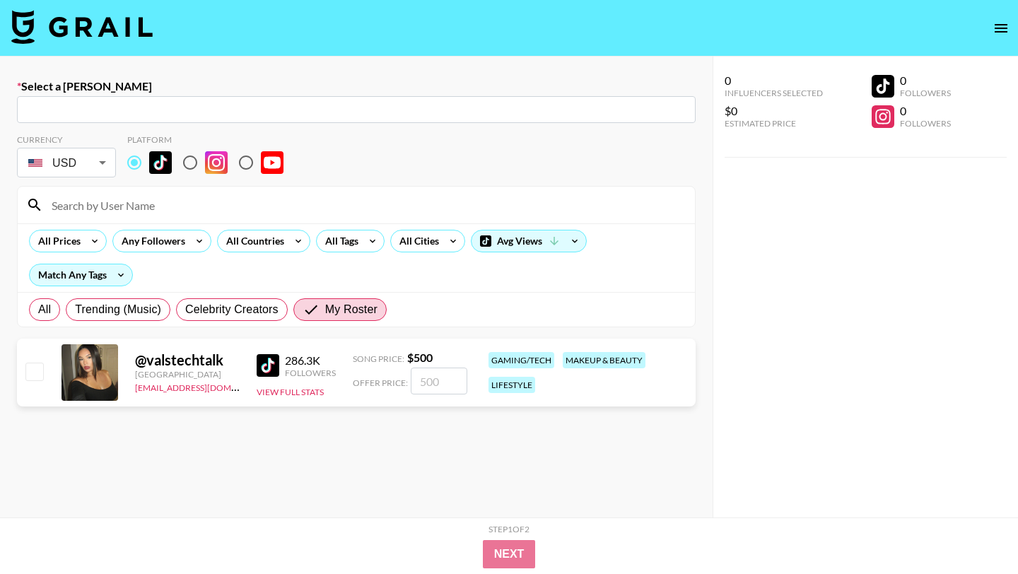
click at [138, 167] on input "radio" at bounding box center [134, 163] width 30 height 30
click at [182, 158] on input "radio" at bounding box center [190, 163] width 30 height 30
radio input "true"
click at [240, 163] on input "radio" at bounding box center [246, 163] width 30 height 30
radio input "true"
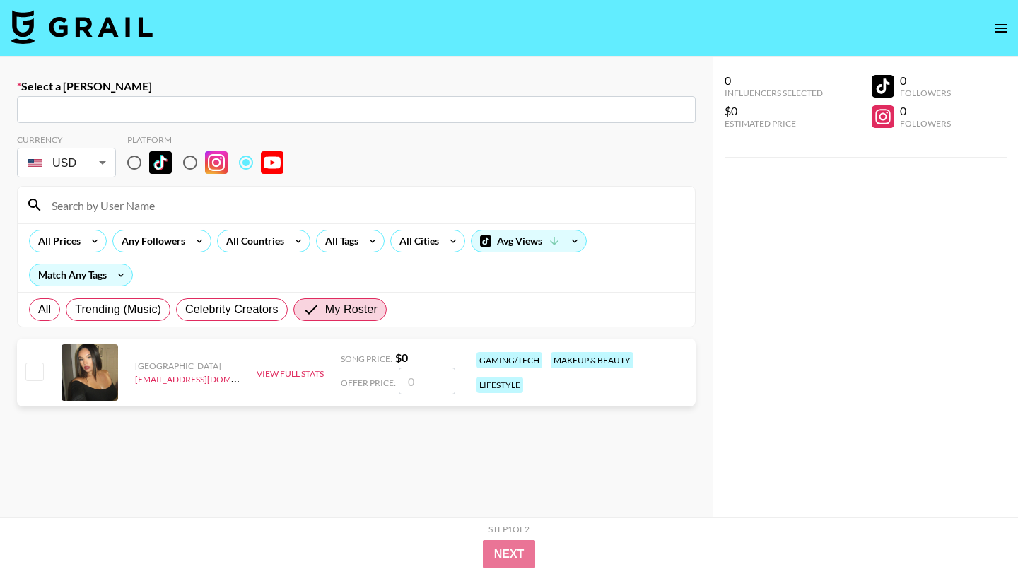
click at [141, 165] on input "radio" at bounding box center [134, 163] width 30 height 30
radio input "true"
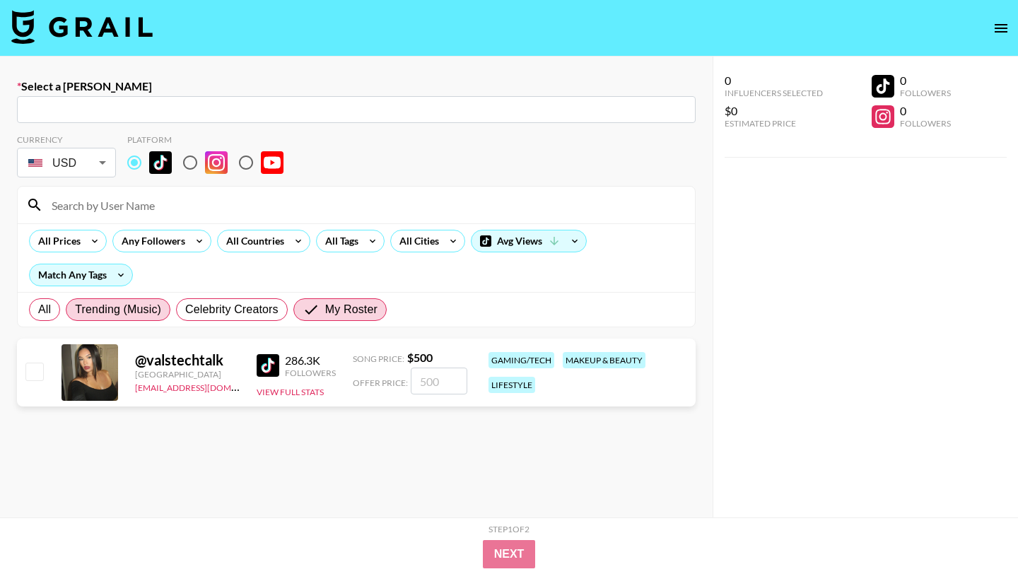
click at [148, 312] on span "Trending (Music)" at bounding box center [118, 309] width 86 height 17
click at [75, 310] on input "Trending (Music)" at bounding box center [75, 310] width 0 height 0
radio input "true"
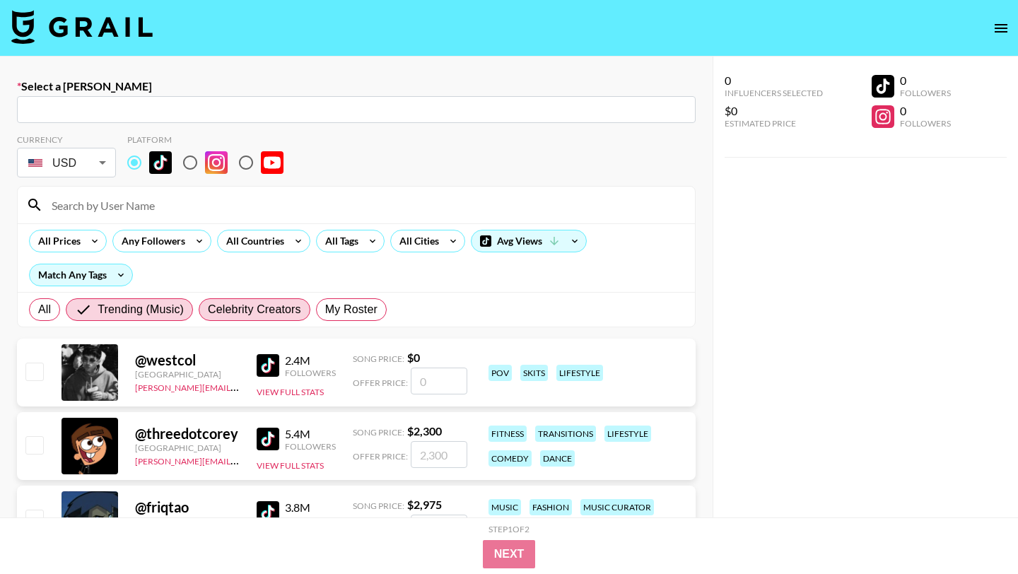
click at [213, 316] on span "Celebrity Creators" at bounding box center [254, 309] width 93 height 17
click at [208, 310] on input "Celebrity Creators" at bounding box center [208, 310] width 0 height 0
radio input "true"
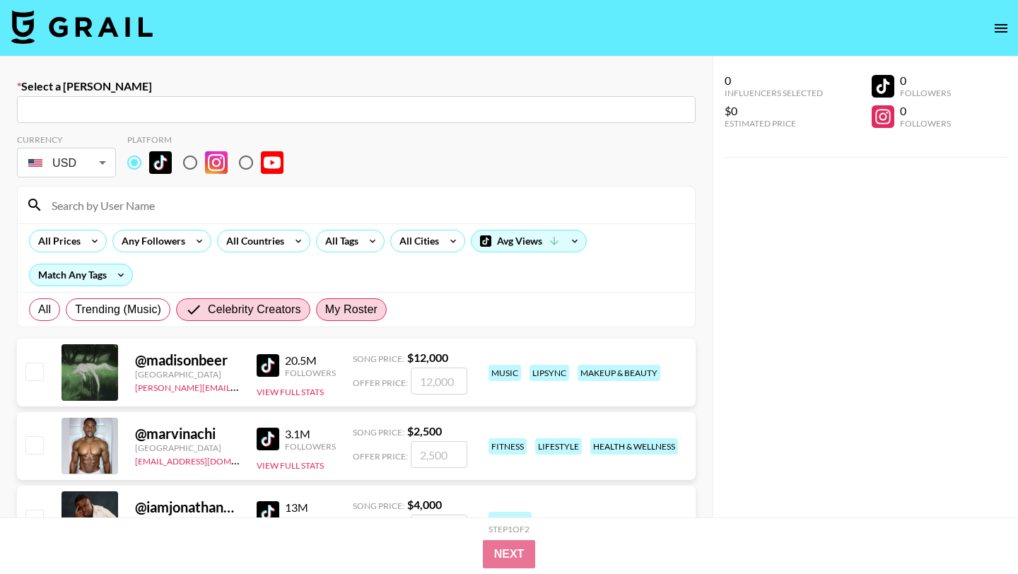
click at [328, 316] on span "My Roster" at bounding box center [351, 309] width 52 height 17
click at [325, 310] on input "My Roster" at bounding box center [325, 310] width 0 height 0
radio input "true"
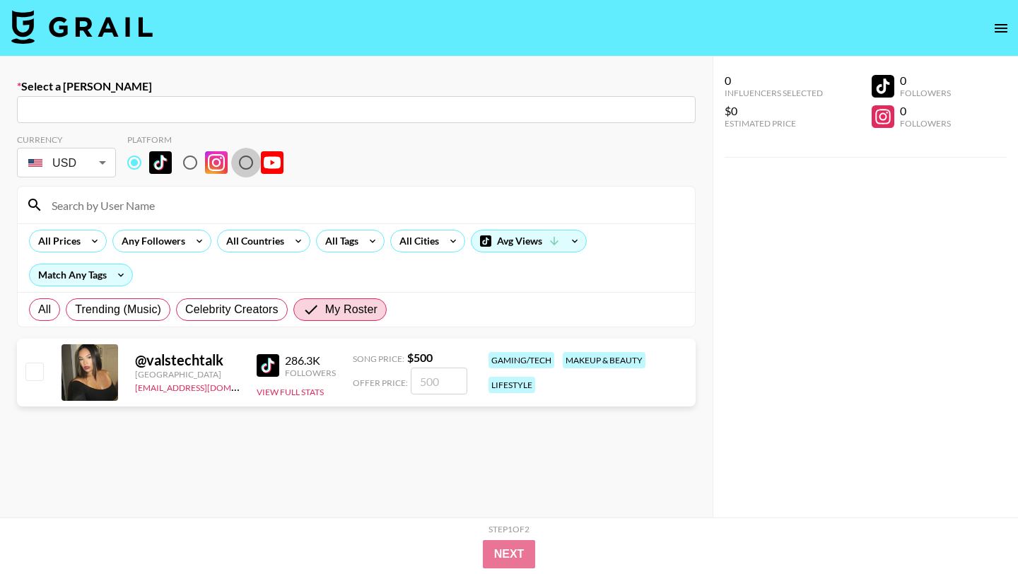
click at [248, 165] on input "radio" at bounding box center [246, 163] width 30 height 30
radio input "true"
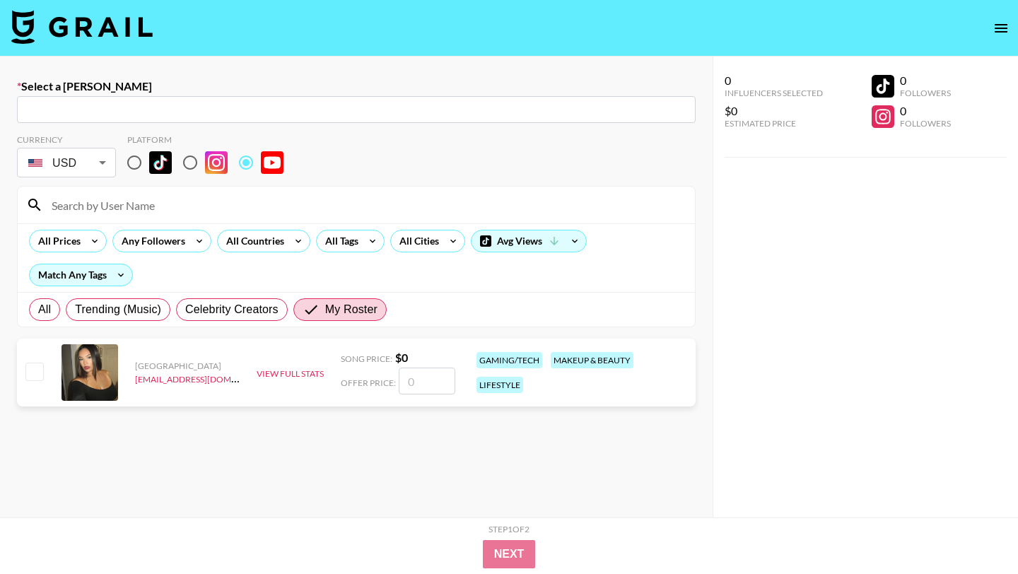
click at [193, 167] on input "radio" at bounding box center [190, 163] width 30 height 30
radio input "true"
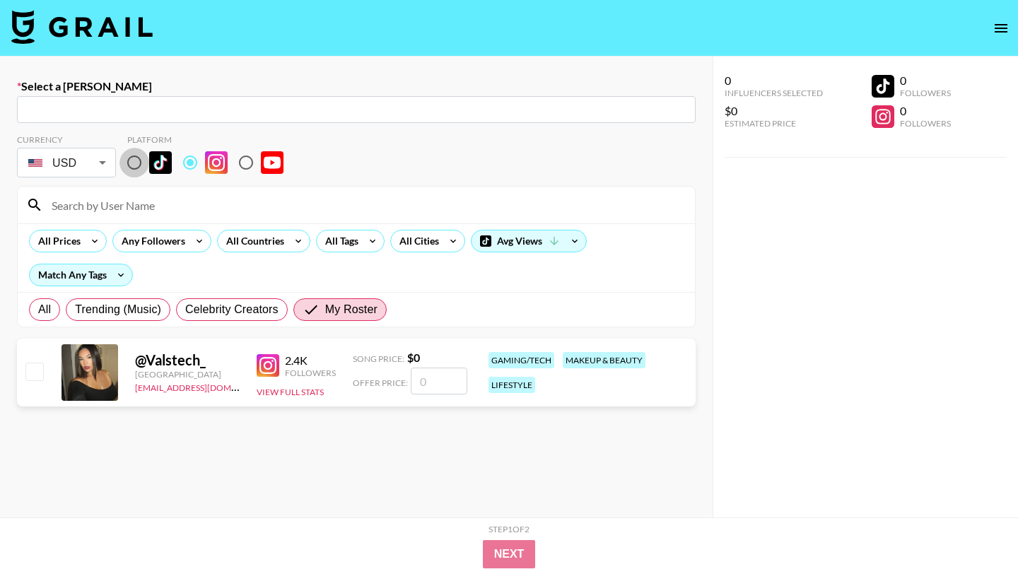
click at [144, 163] on input "radio" at bounding box center [134, 163] width 30 height 30
radio input "true"
click at [104, 267] on div "Match Any Tags" at bounding box center [81, 274] width 103 height 21
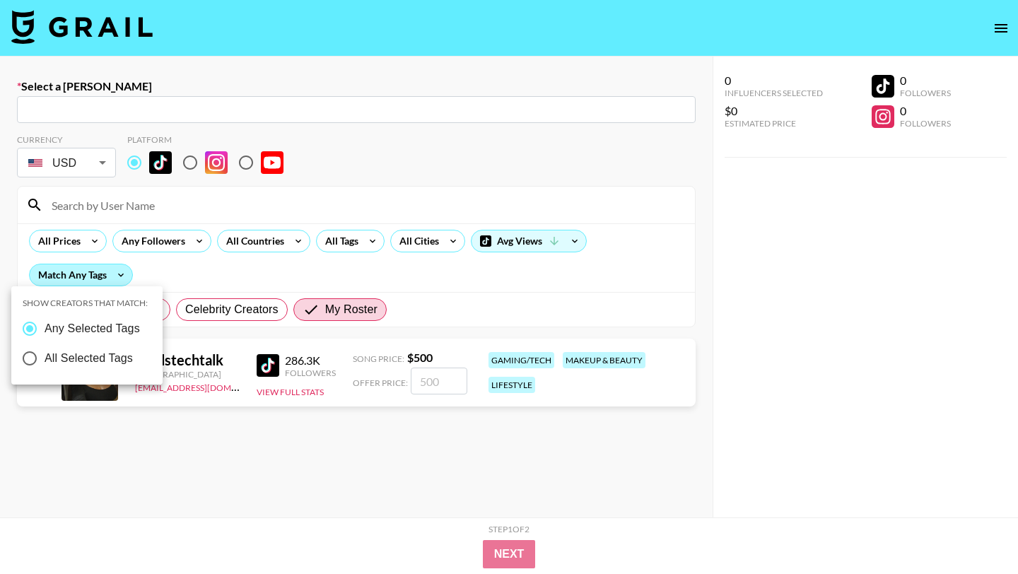
click at [104, 267] on div at bounding box center [509, 287] width 1018 height 574
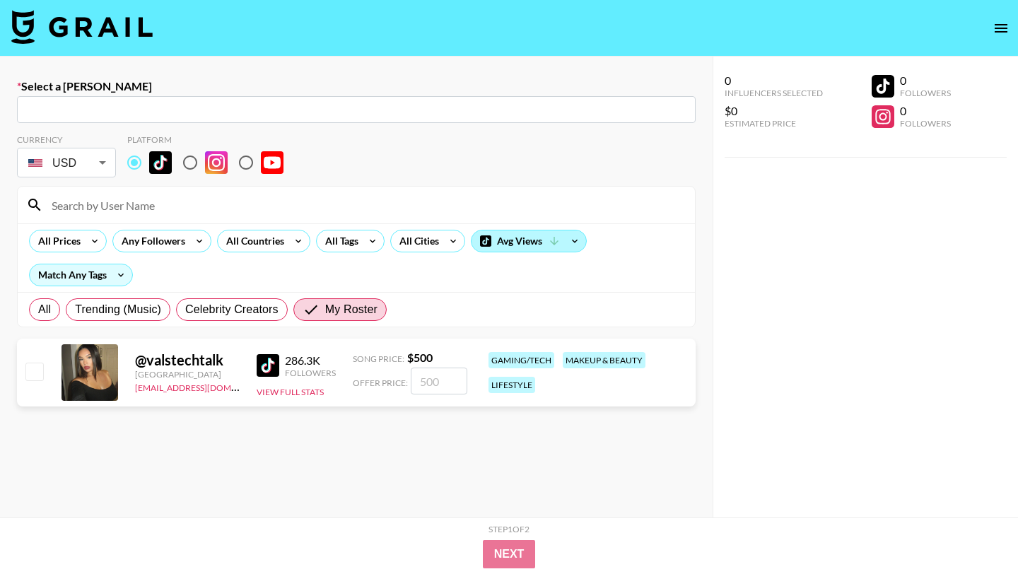
click at [507, 238] on div "Avg Views" at bounding box center [529, 240] width 115 height 21
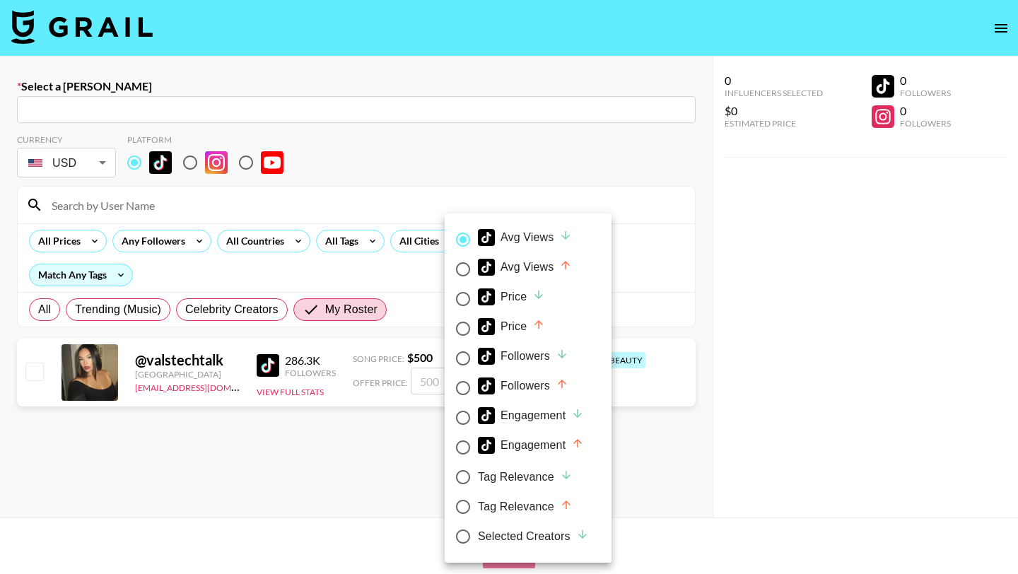
click at [505, 143] on div at bounding box center [509, 287] width 1018 height 574
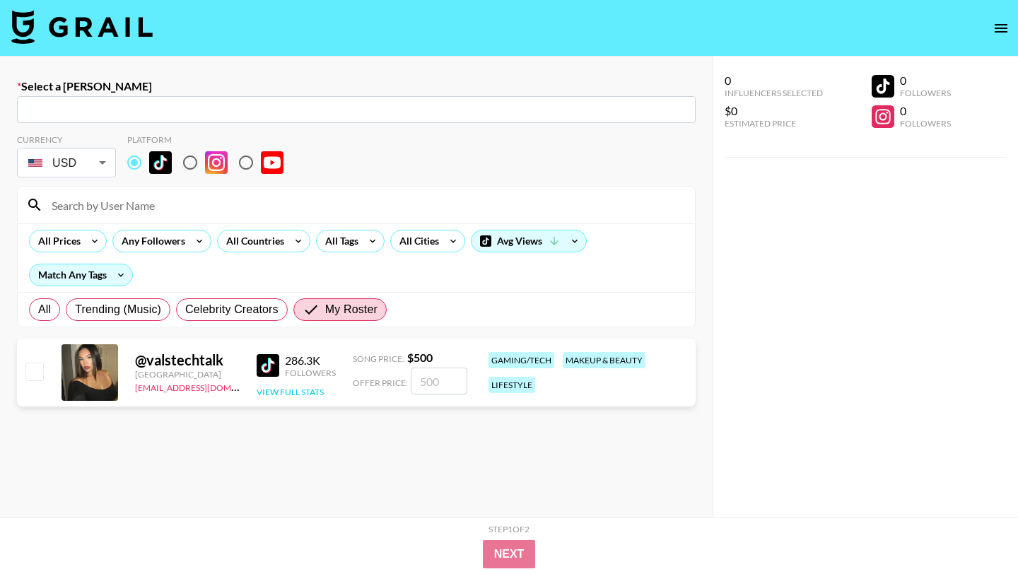
click at [311, 387] on button "View Full Stats" at bounding box center [290, 392] width 67 height 11
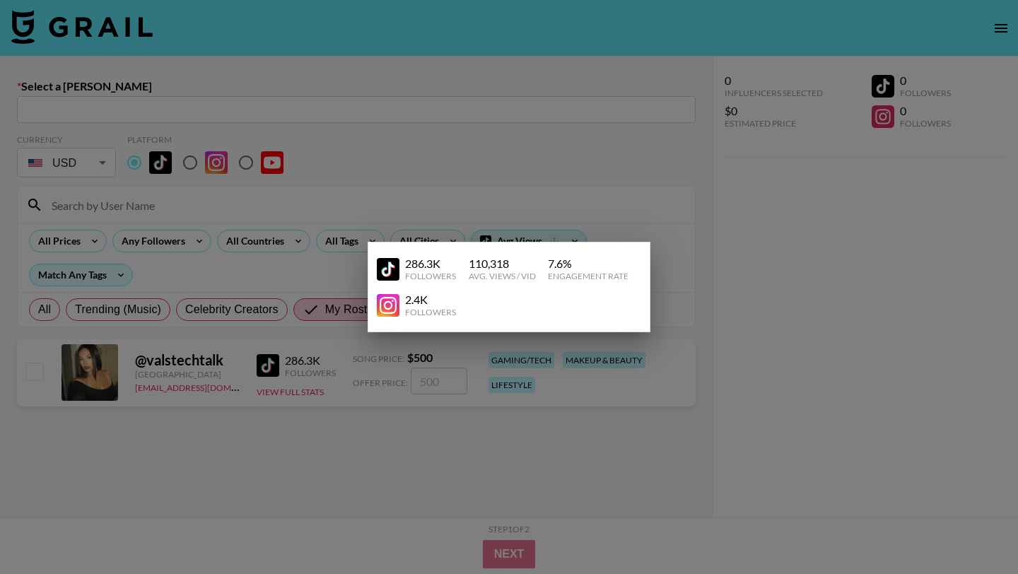
click at [323, 426] on div at bounding box center [509, 287] width 1018 height 574
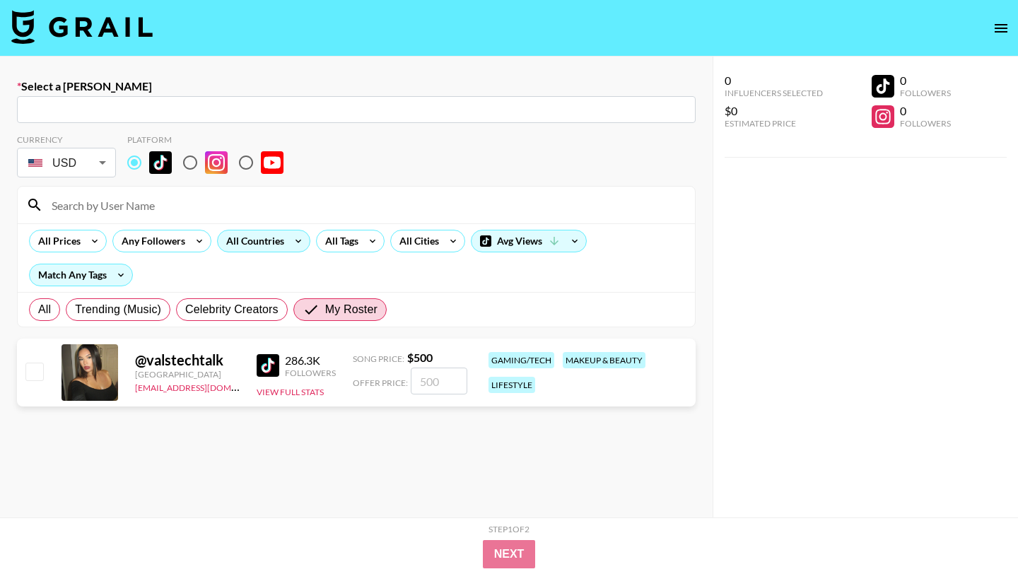
click at [287, 238] on icon at bounding box center [298, 240] width 23 height 21
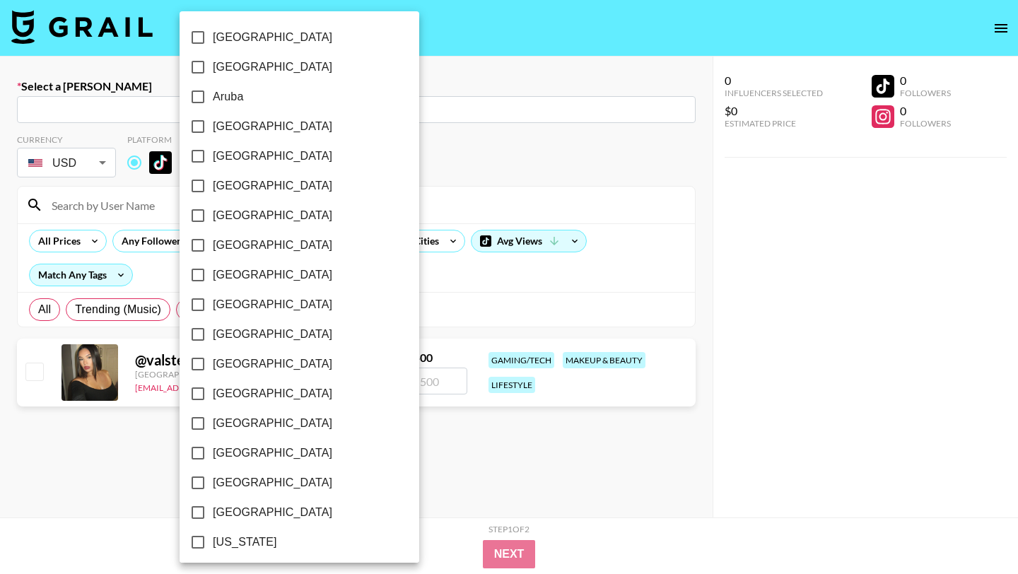
click at [446, 115] on div at bounding box center [509, 287] width 1018 height 574
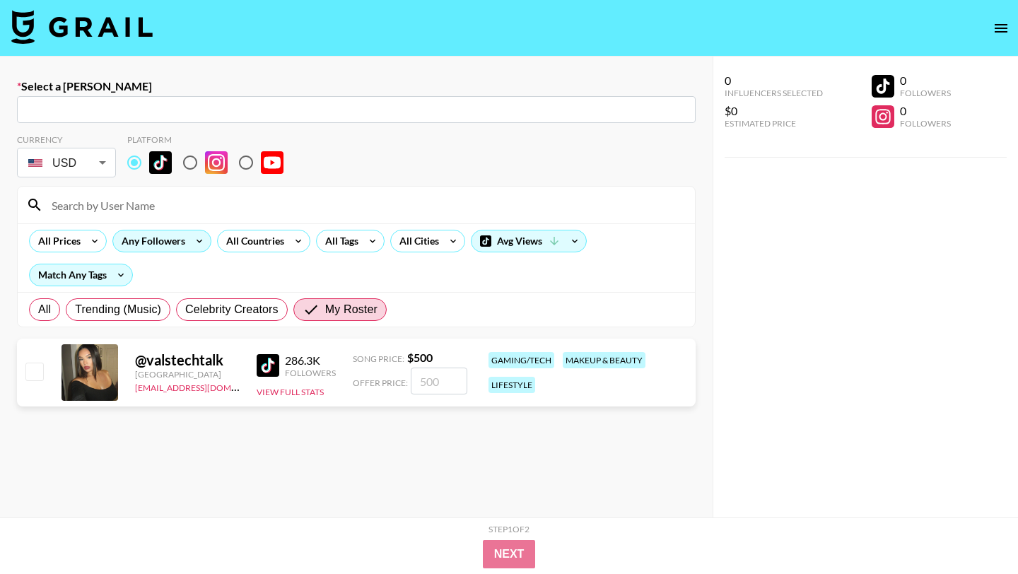
click at [161, 245] on div "Any Followers" at bounding box center [150, 240] width 75 height 21
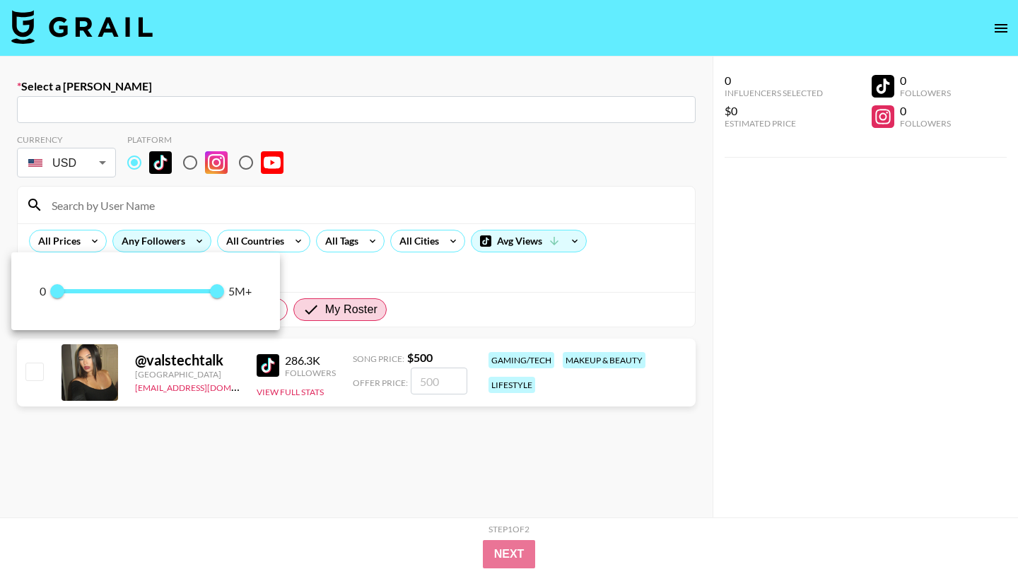
click at [161, 245] on div at bounding box center [509, 287] width 1018 height 574
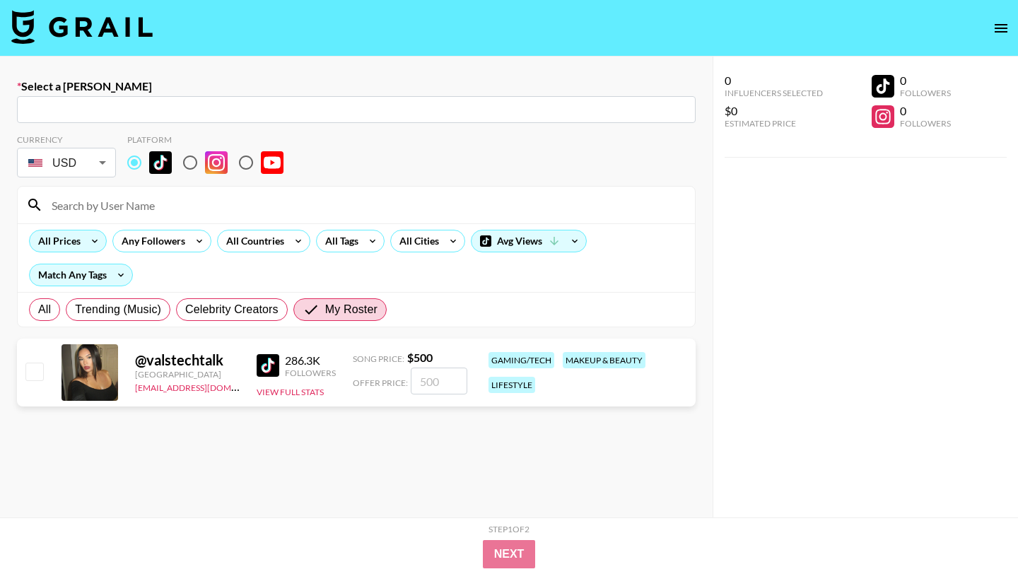
click at [79, 247] on div "All Prices" at bounding box center [57, 240] width 54 height 21
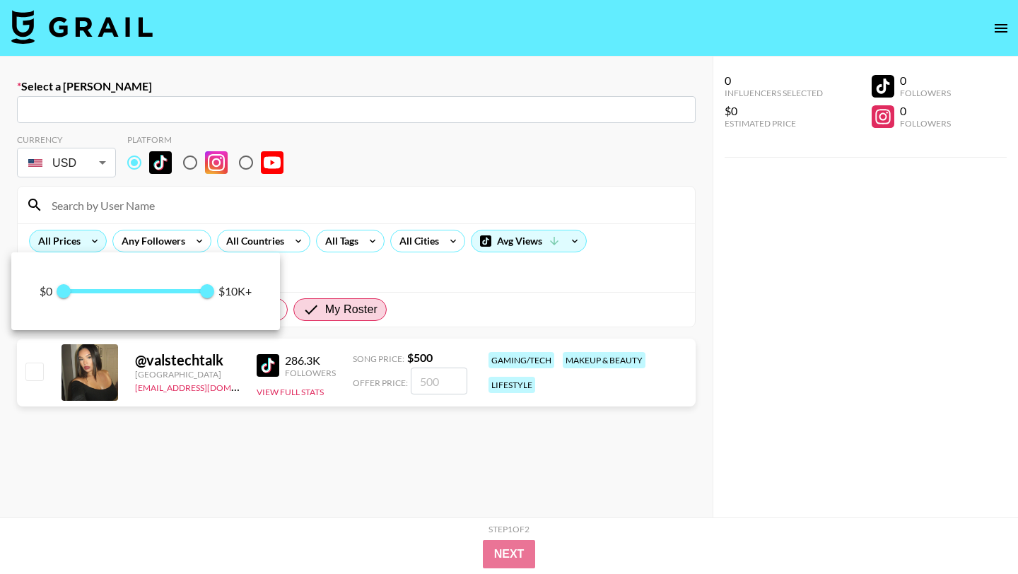
click at [79, 247] on div at bounding box center [509, 287] width 1018 height 574
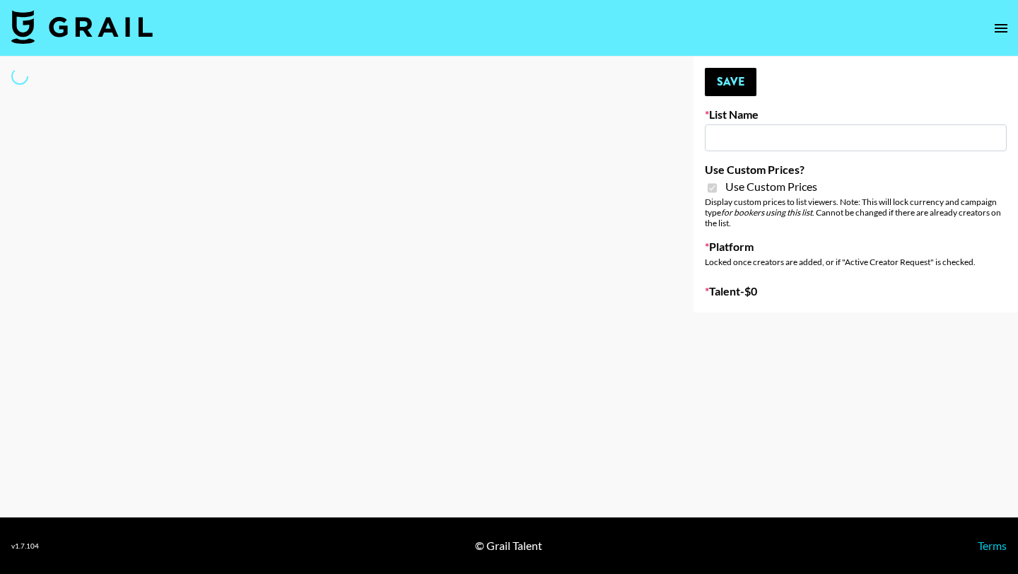
type input "App Install"
checkbox input "true"
select select "Brand"
type input "Valtalks"
checkbox input "true"
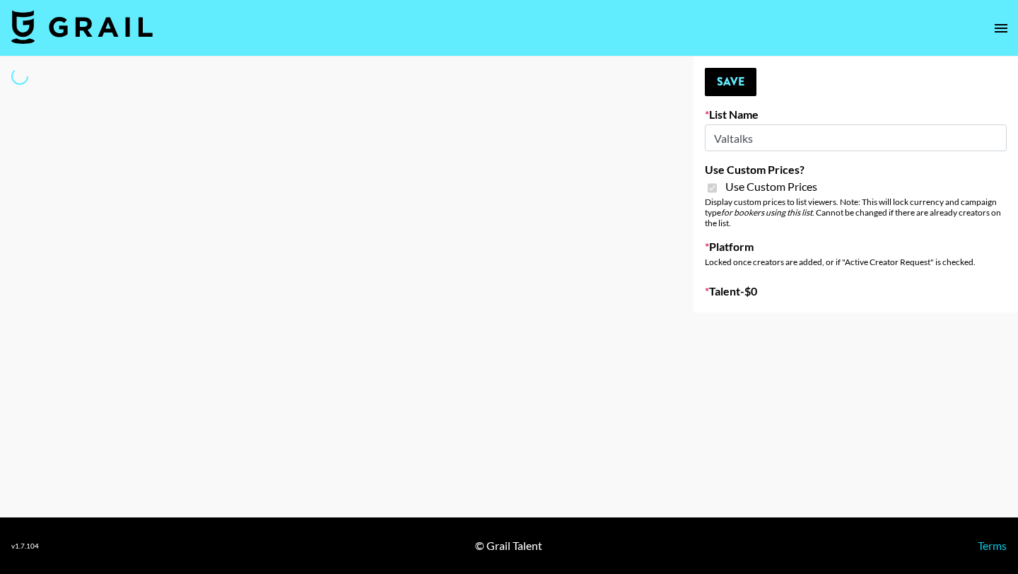
select select "Brand"
type input "Valtalks"
checkbox input "true"
select select "Brand"
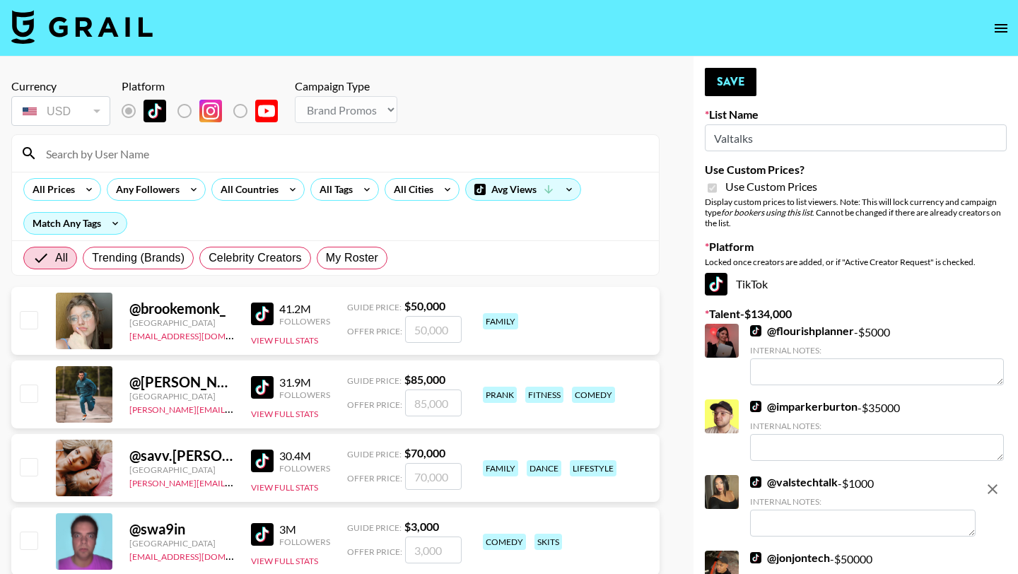
click at [762, 136] on input "Valtalks" at bounding box center [856, 137] width 302 height 27
click at [730, 139] on input "Valtalks" at bounding box center [856, 137] width 302 height 27
click at [796, 140] on input "Valstechtalks" at bounding box center [856, 137] width 302 height 27
type input "Valstechtalk"
click at [739, 88] on button "Save" at bounding box center [731, 82] width 52 height 28
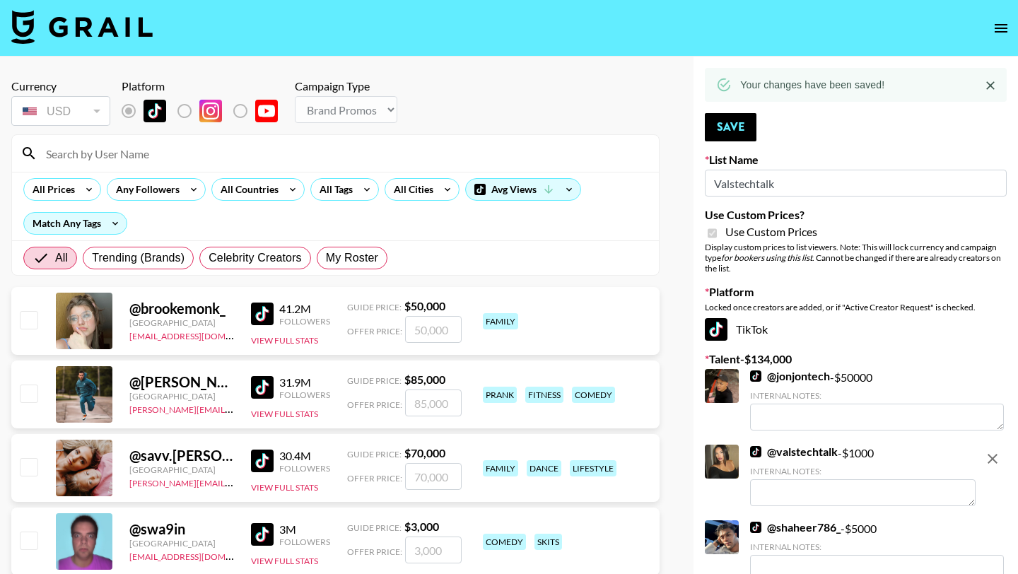
click at [31, 320] on input "checkbox" at bounding box center [28, 319] width 17 height 17
checkbox input "true"
type input "50000"
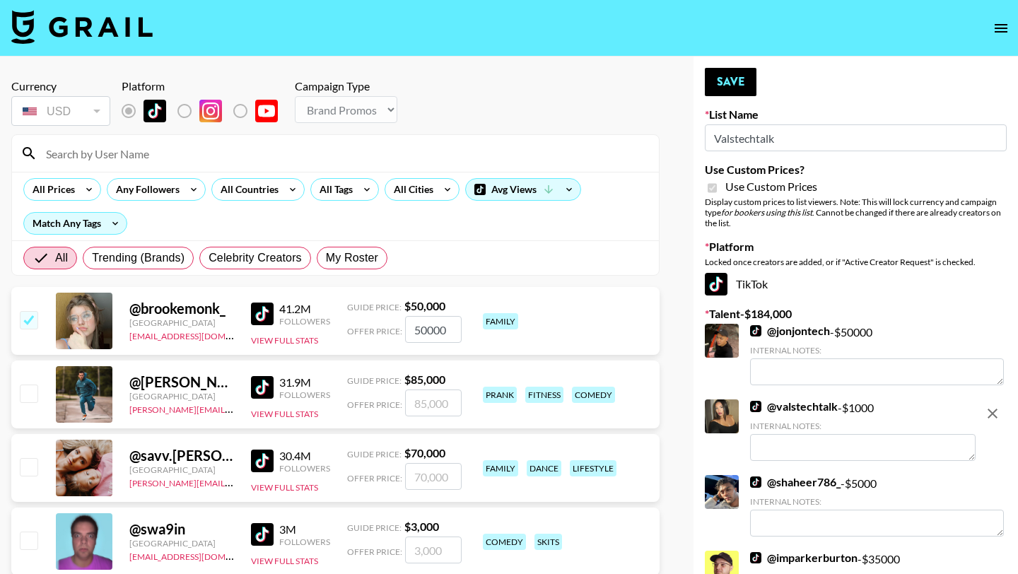
click at [30, 320] on input "checkbox" at bounding box center [28, 319] width 17 height 17
checkbox input "false"
click at [349, 259] on span "My Roster" at bounding box center [352, 258] width 52 height 17
click at [326, 258] on input "My Roster" at bounding box center [326, 258] width 0 height 0
radio input "true"
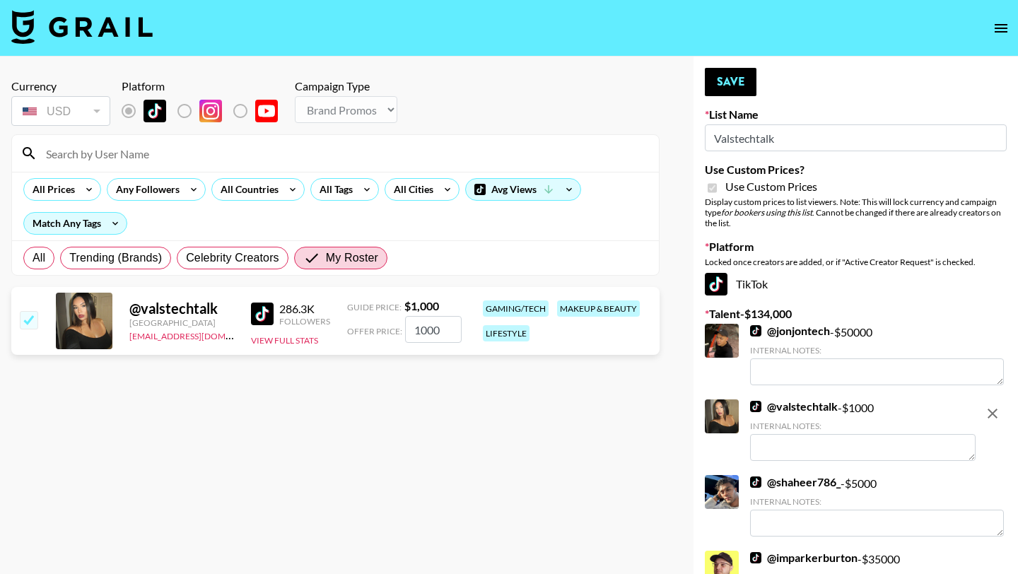
click at [30, 316] on input "checkbox" at bounding box center [28, 319] width 17 height 17
checkbox input "false"
click at [28, 320] on input "checkbox" at bounding box center [28, 319] width 17 height 17
checkbox input "true"
type input "1000"
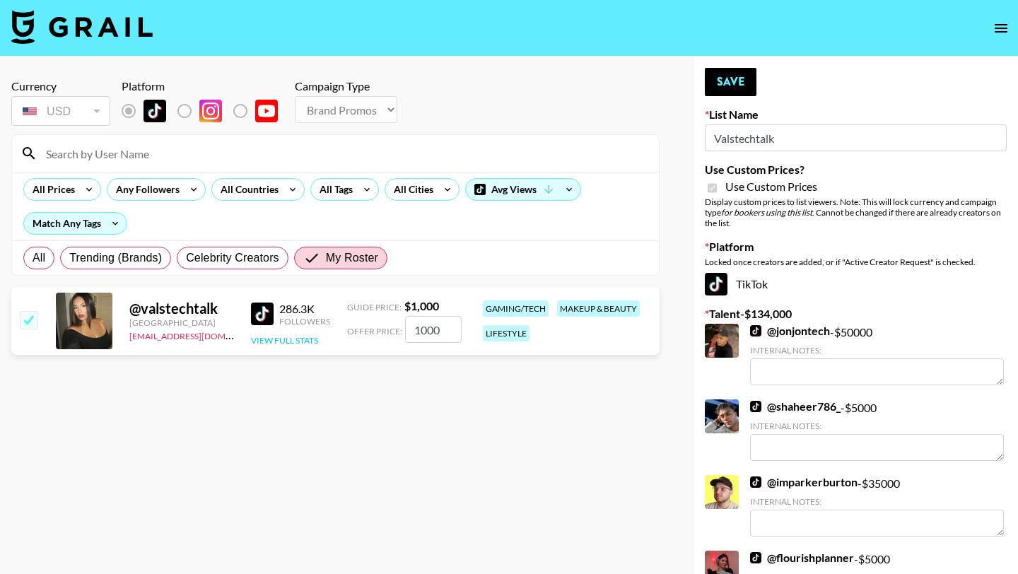
click at [291, 337] on button "View Full Stats" at bounding box center [284, 340] width 67 height 11
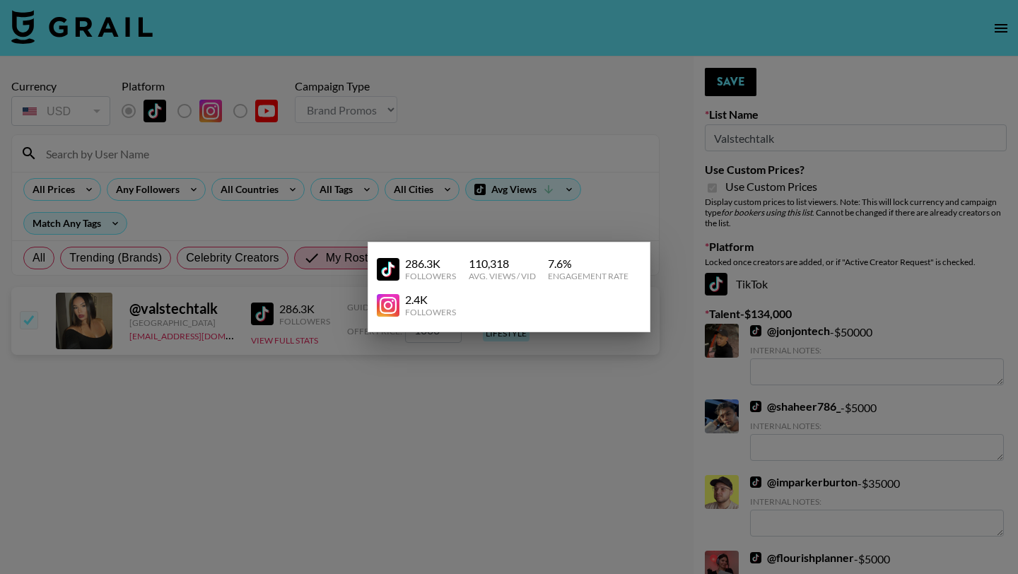
click at [355, 394] on div at bounding box center [509, 287] width 1018 height 574
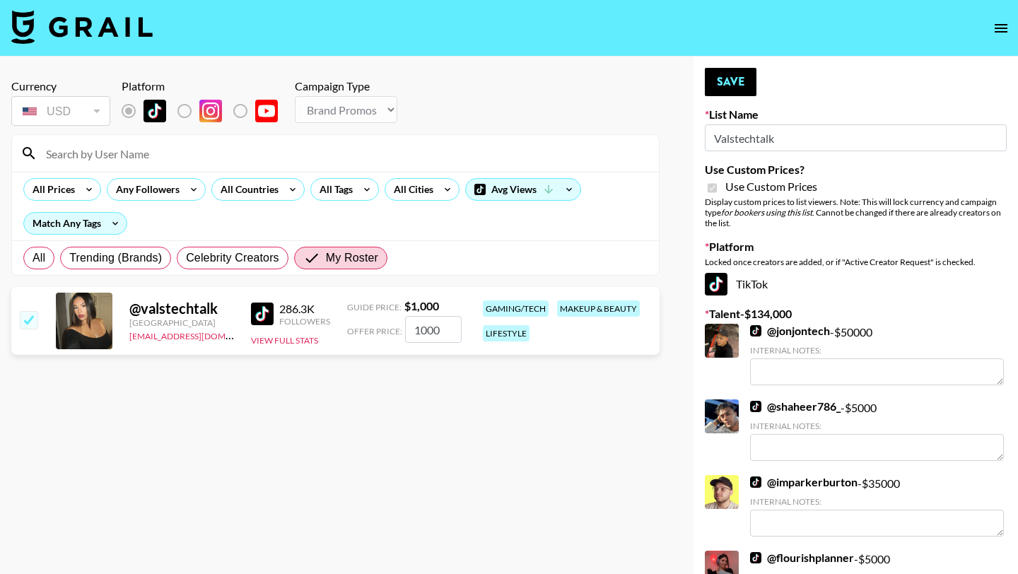
click at [85, 154] on input at bounding box center [343, 153] width 613 height 23
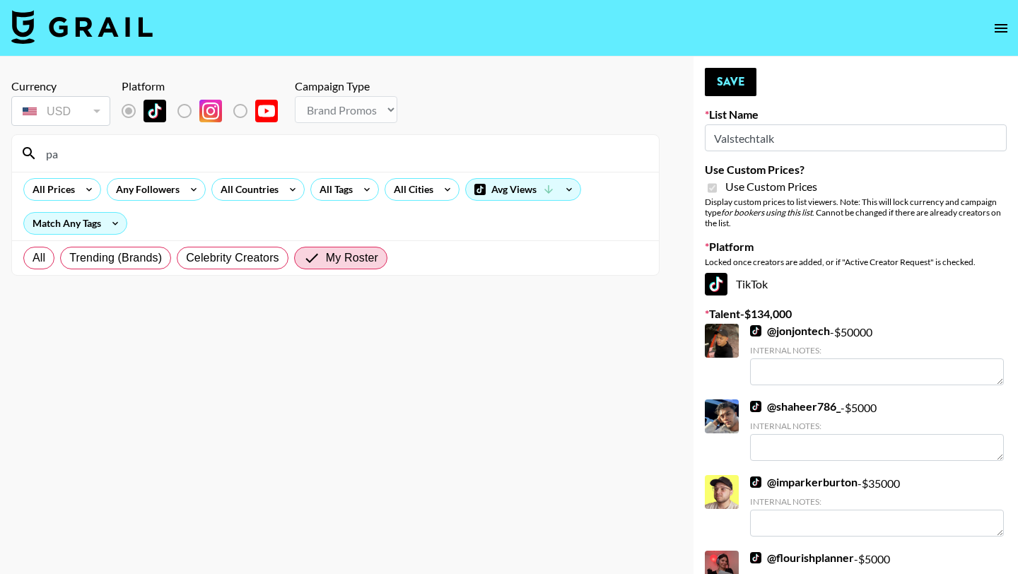
type input "p"
type input "[PERSON_NAME]"
click at [31, 265] on label "All" at bounding box center [38, 258] width 31 height 23
click at [33, 258] on input "All" at bounding box center [33, 258] width 0 height 0
radio input "true"
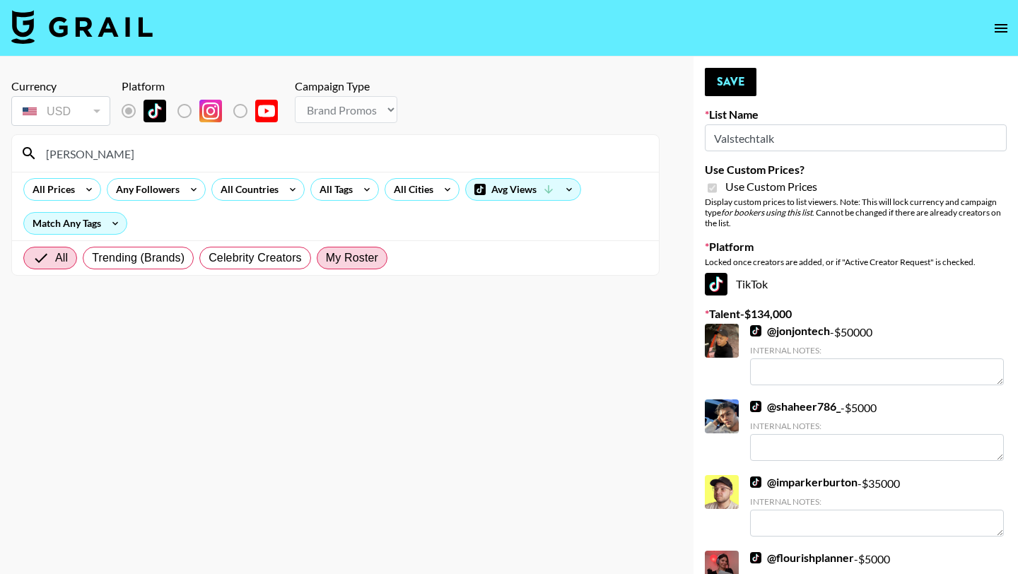
click at [345, 252] on span "My Roster" at bounding box center [352, 258] width 52 height 17
click at [326, 258] on input "My Roster" at bounding box center [326, 258] width 0 height 0
radio input "true"
click at [83, 192] on icon at bounding box center [89, 189] width 23 height 21
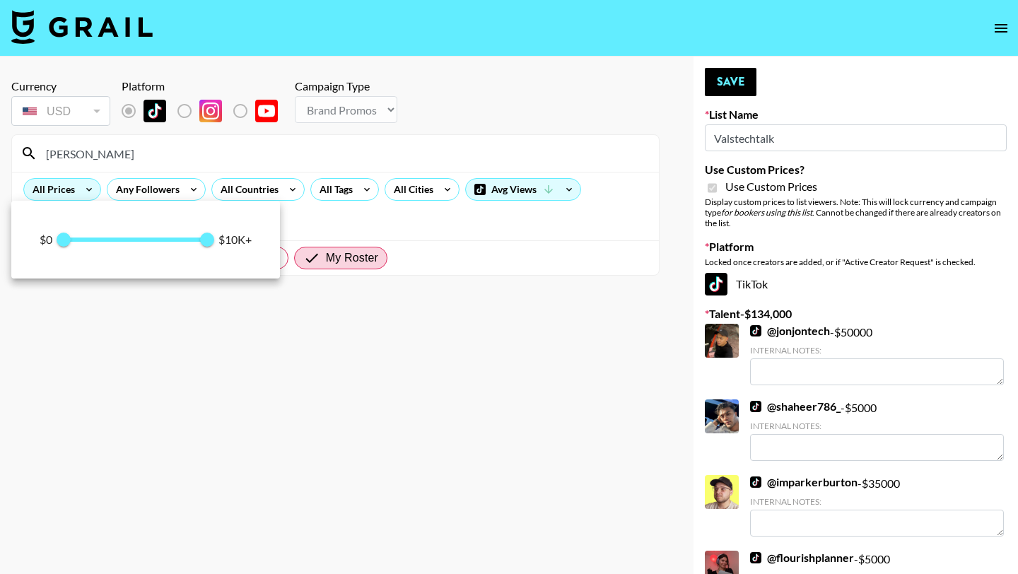
click at [83, 192] on div at bounding box center [509, 287] width 1018 height 574
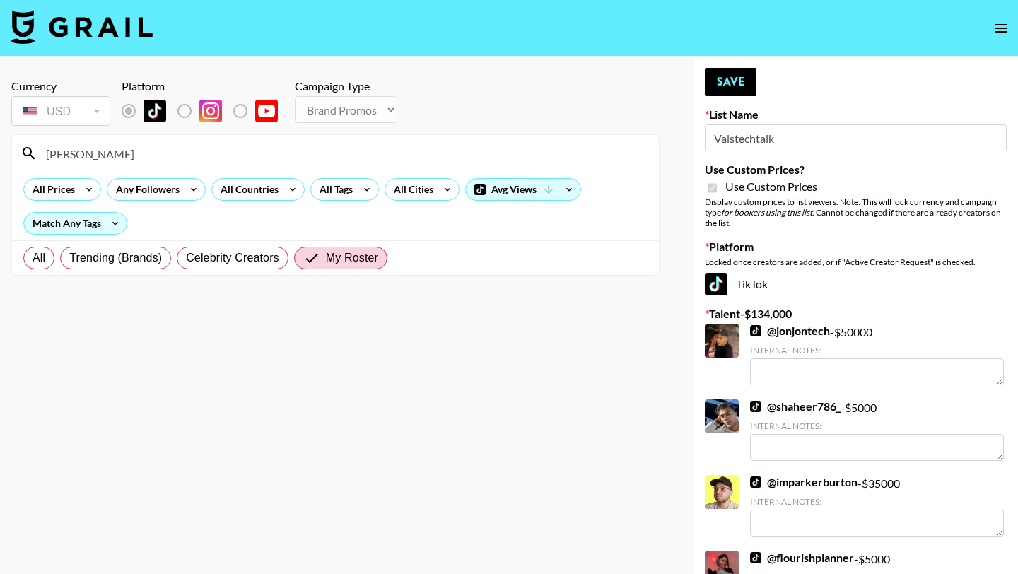
click at [126, 112] on label "List locked to TikTok." at bounding box center [140, 111] width 52 height 30
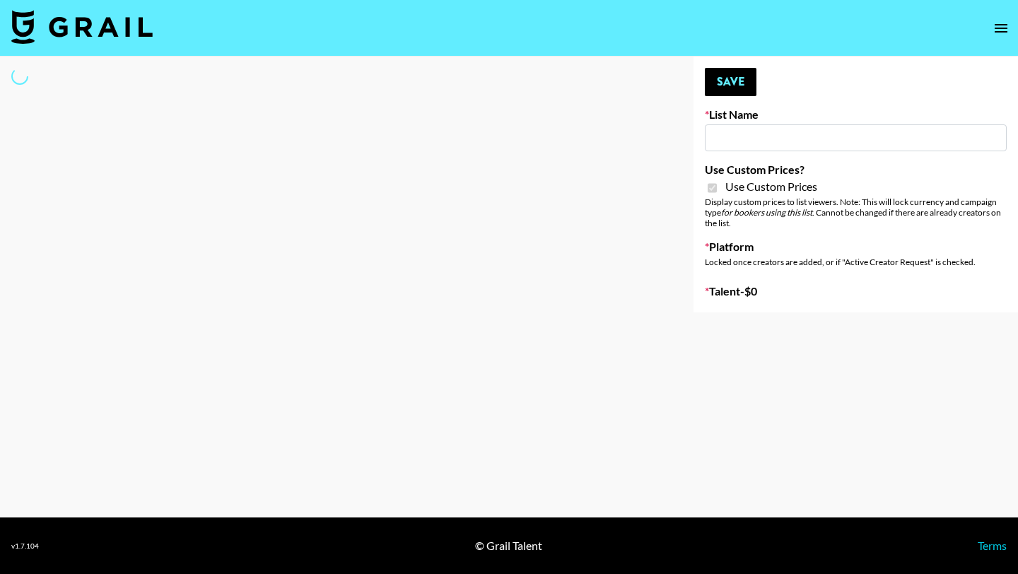
type input "PolyBuzz Campaign"
checkbox input "true"
select select "Brand"
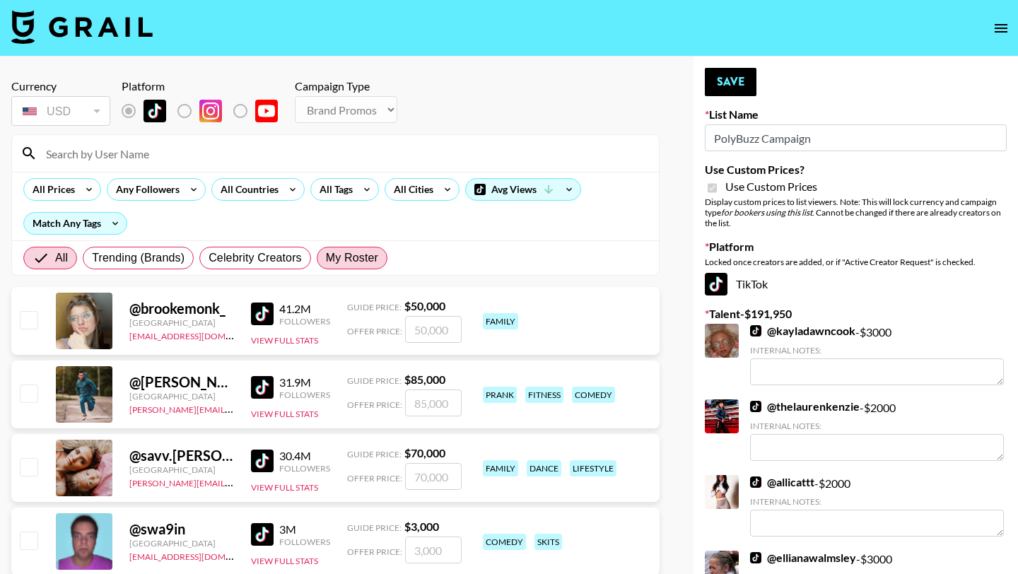
click at [362, 252] on span "My Roster" at bounding box center [352, 258] width 52 height 17
click at [326, 258] on input "My Roster" at bounding box center [326, 258] width 0 height 0
radio input "true"
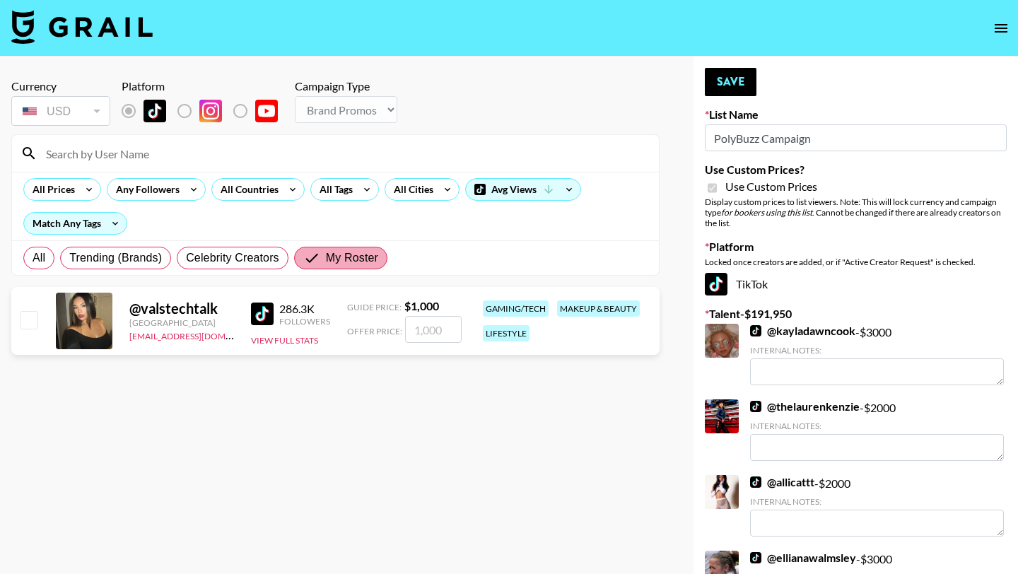
click at [362, 252] on span "My Roster" at bounding box center [352, 258] width 52 height 17
click at [326, 252] on input "My Roster" at bounding box center [314, 258] width 23 height 17
click at [30, 260] on label "All" at bounding box center [38, 258] width 31 height 23
click at [33, 258] on input "All" at bounding box center [33, 258] width 0 height 0
radio input "true"
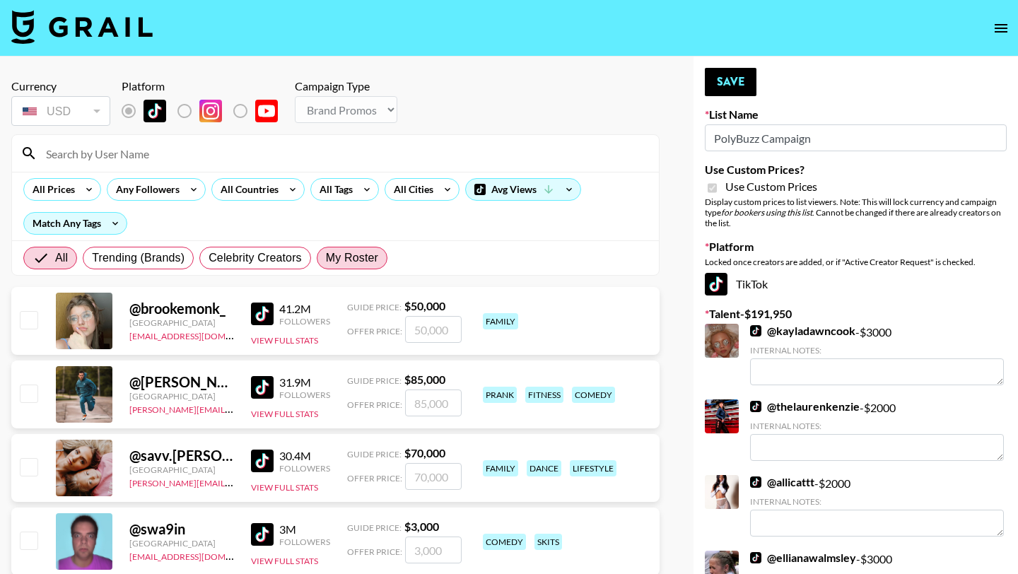
click at [349, 263] on span "My Roster" at bounding box center [352, 258] width 52 height 17
click at [326, 258] on input "My Roster" at bounding box center [326, 258] width 0 height 0
radio input "true"
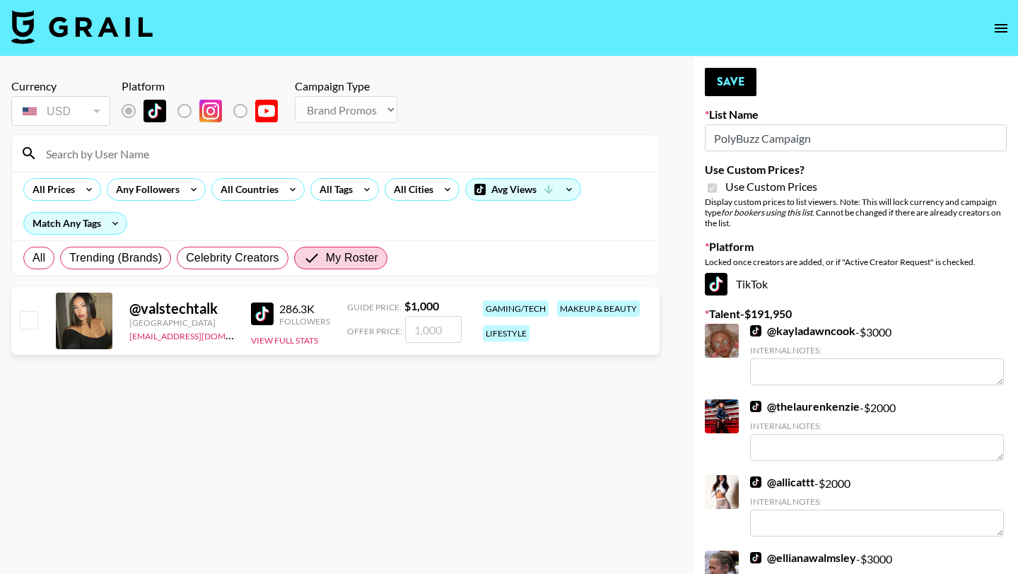
click at [438, 330] on input "number" at bounding box center [433, 329] width 57 height 27
click at [311, 341] on button "View Full Stats" at bounding box center [284, 340] width 67 height 11
